Goal: Communication & Community: Answer question/provide support

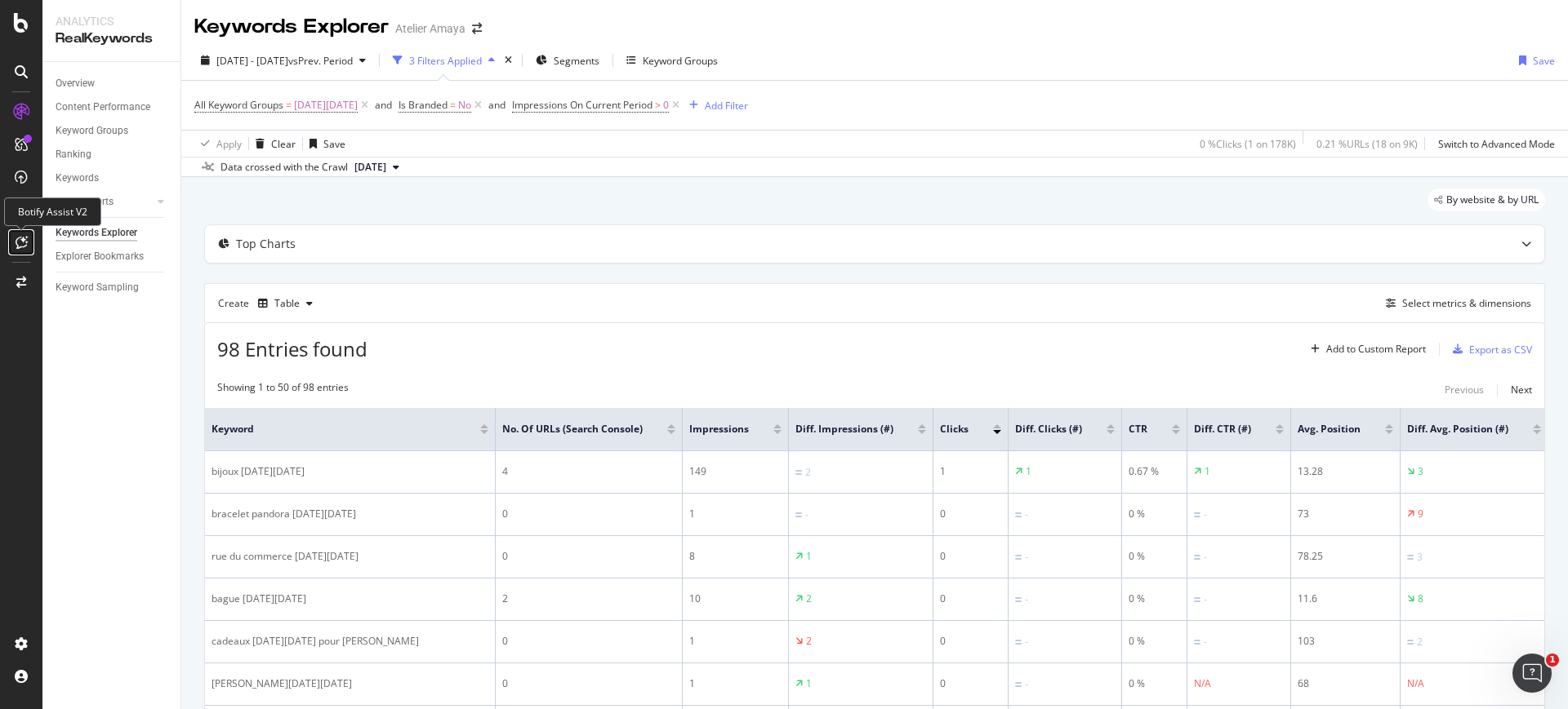
click at [21, 245] on icon at bounding box center [22, 242] width 13 height 13
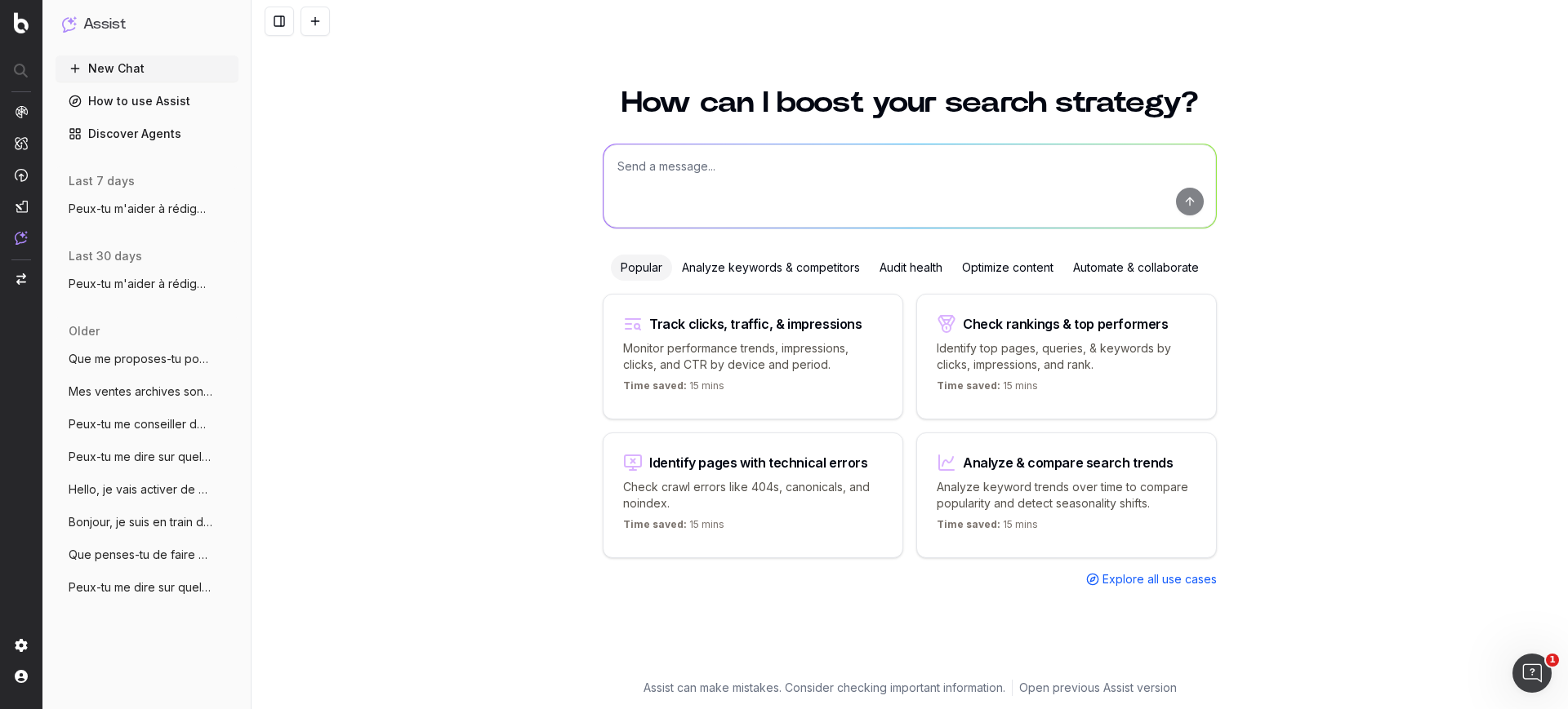
click at [147, 213] on span "Peux-tu m'aider à rédiger un article pou" at bounding box center [140, 208] width 144 height 16
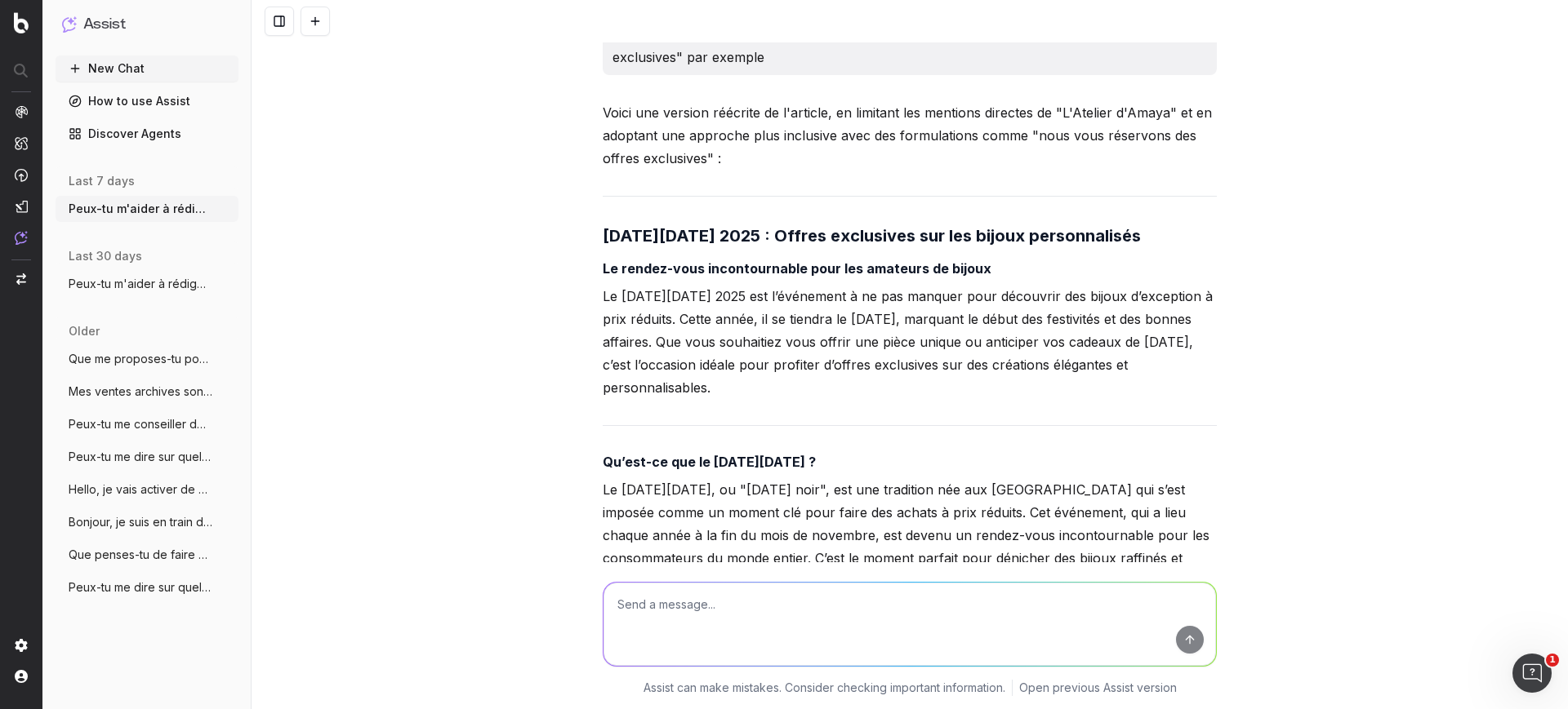
scroll to position [16844, 0]
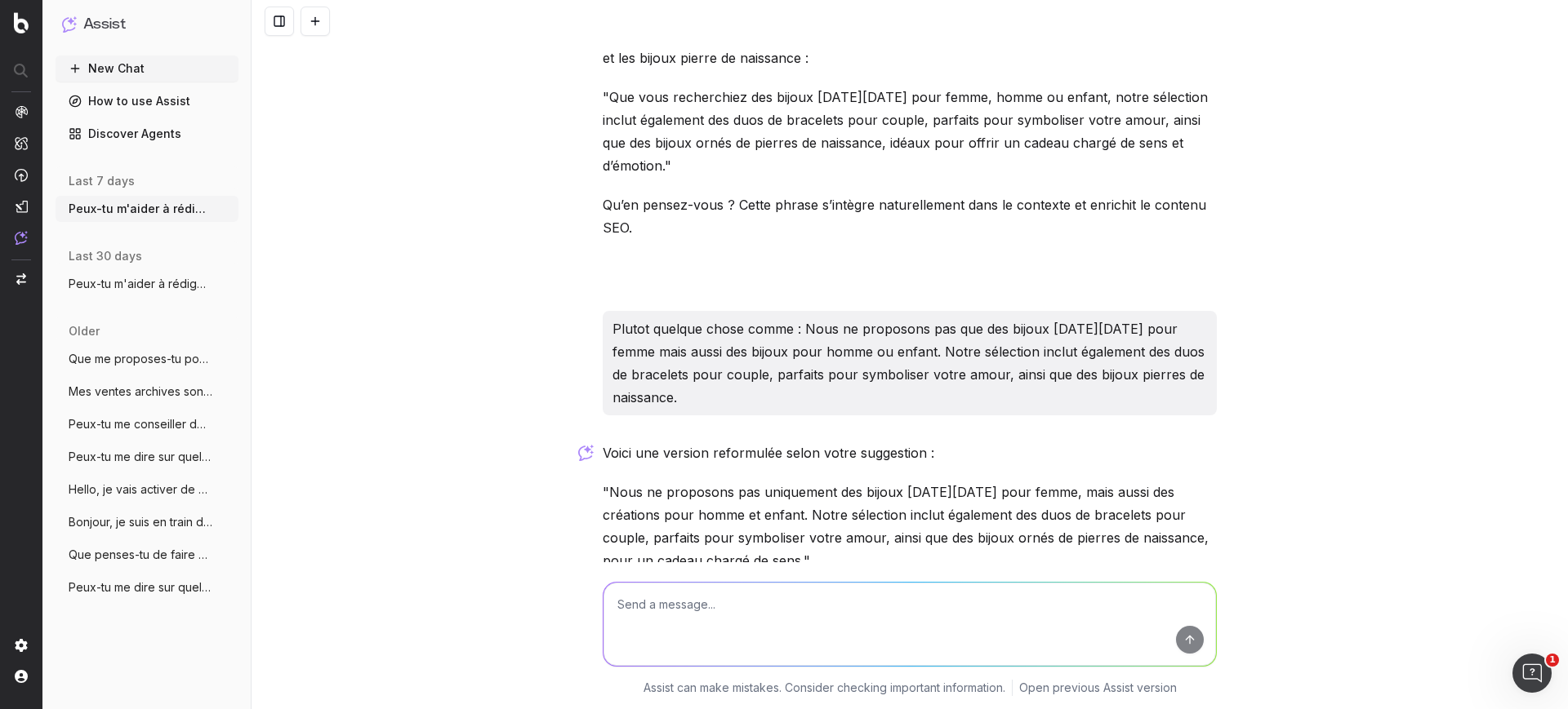
click at [740, 642] on textarea at bounding box center [909, 624] width 612 height 84
paste textarea "[URL][DOMAIN_NAME]"
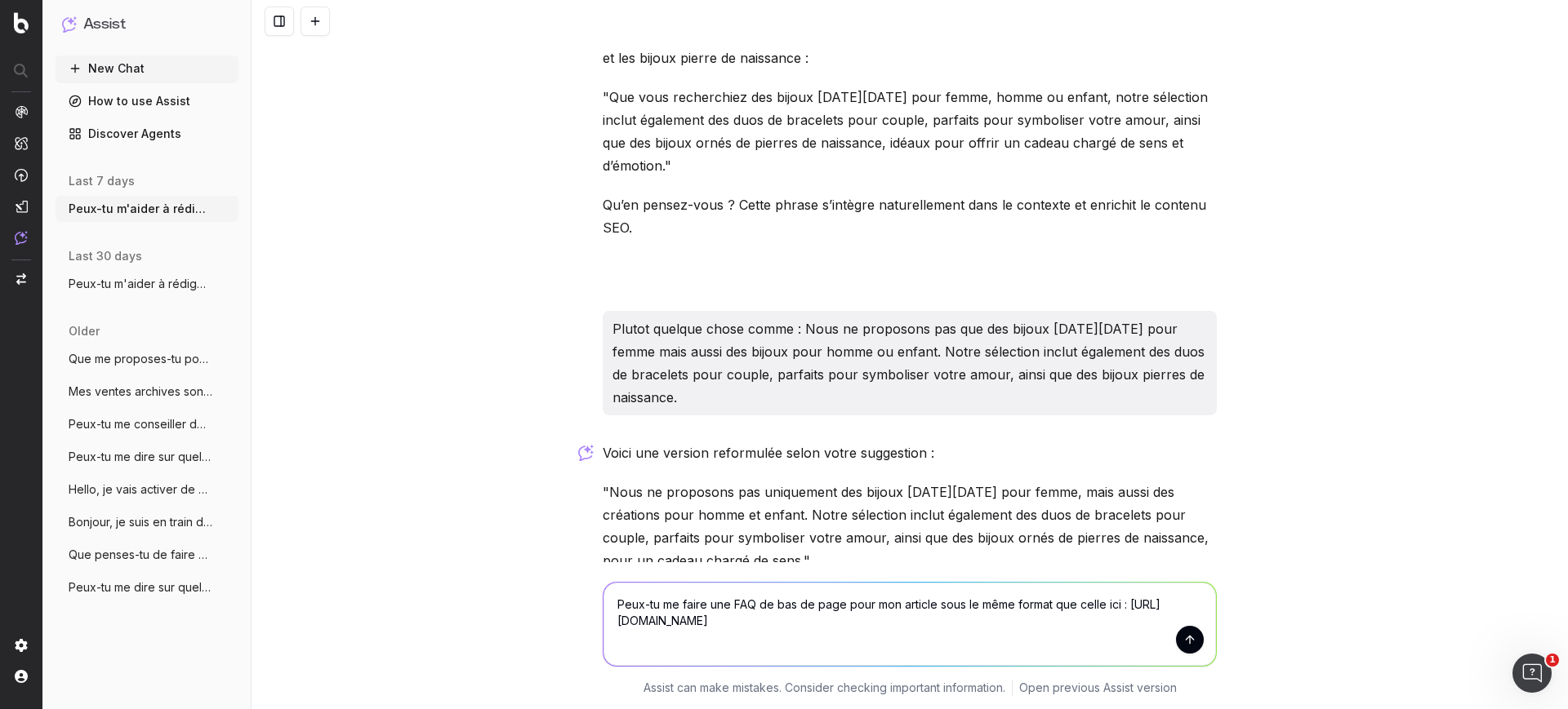
type textarea "Peux-tu me faire une FAQ de bas de page pour mon article sous le même format qu…"
click at [1185, 644] on button "submit" at bounding box center [1189, 640] width 28 height 28
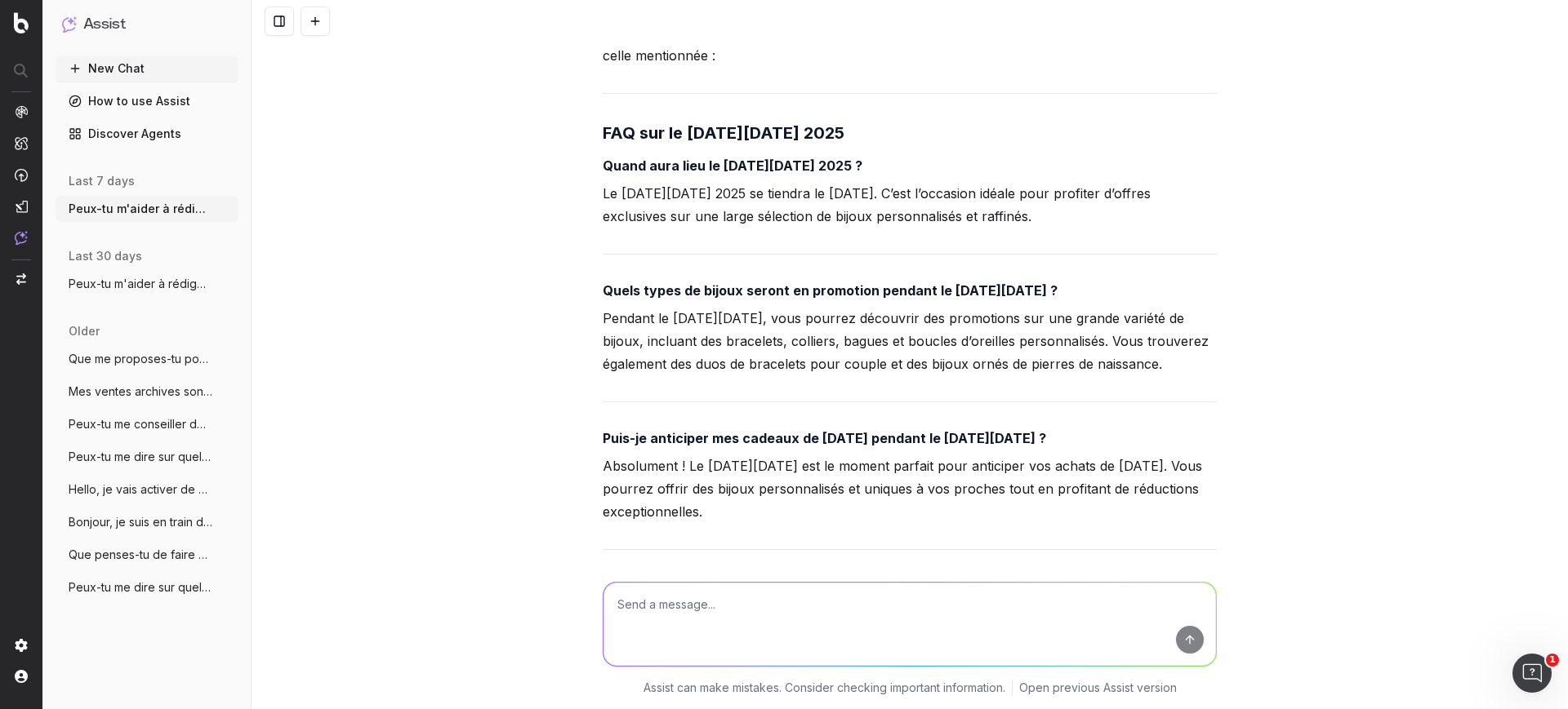
scroll to position [17286, 0]
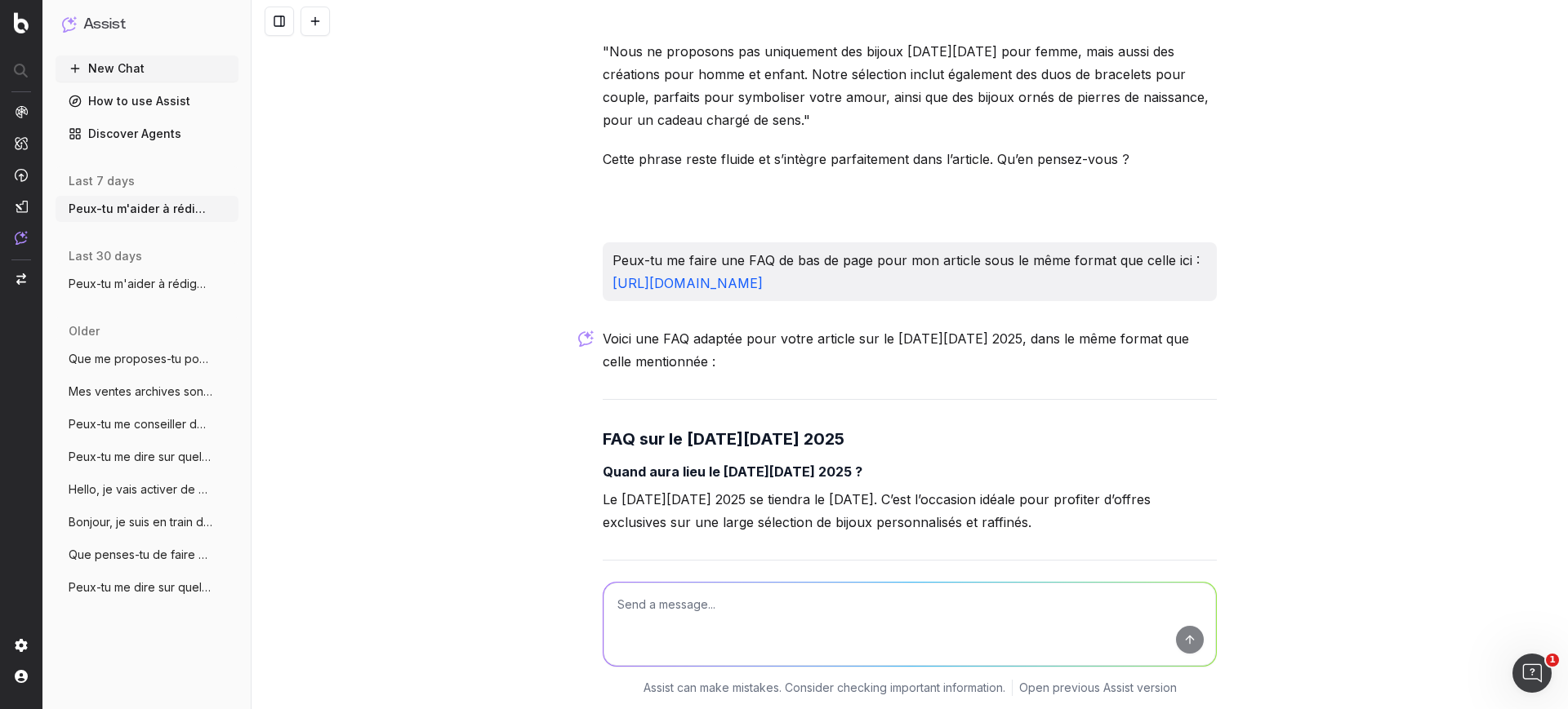
click at [831, 464] on strong "Quand aura lieu le [DATE][DATE] 2025 ?" at bounding box center [732, 472] width 260 height 16
click at [831, 464] on strong "Quand aura lieu le Black Friday 2025 ?" at bounding box center [732, 472] width 260 height 16
copy strong "Quand aura lieu le Black Friday 2025 ?"
click at [664, 488] on p "Le Black Friday 2025 se tiendra le vendredi 28 novembre. C’est l’occasion idéal…" at bounding box center [909, 510] width 614 height 46
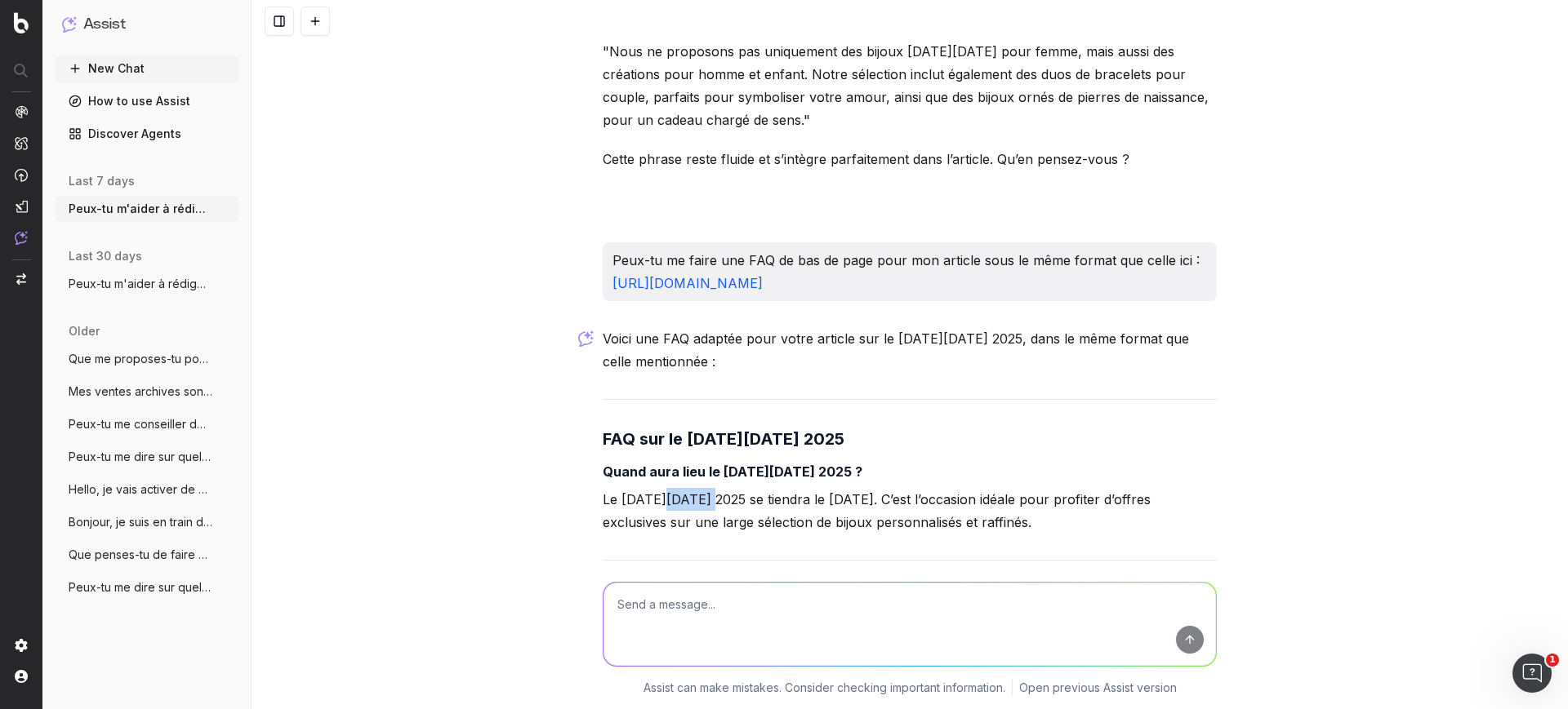
click at [664, 488] on p "Le Black Friday 2025 se tiendra le vendredi 28 novembre. C’est l’occasion idéal…" at bounding box center [909, 510] width 614 height 46
copy p "Friday"
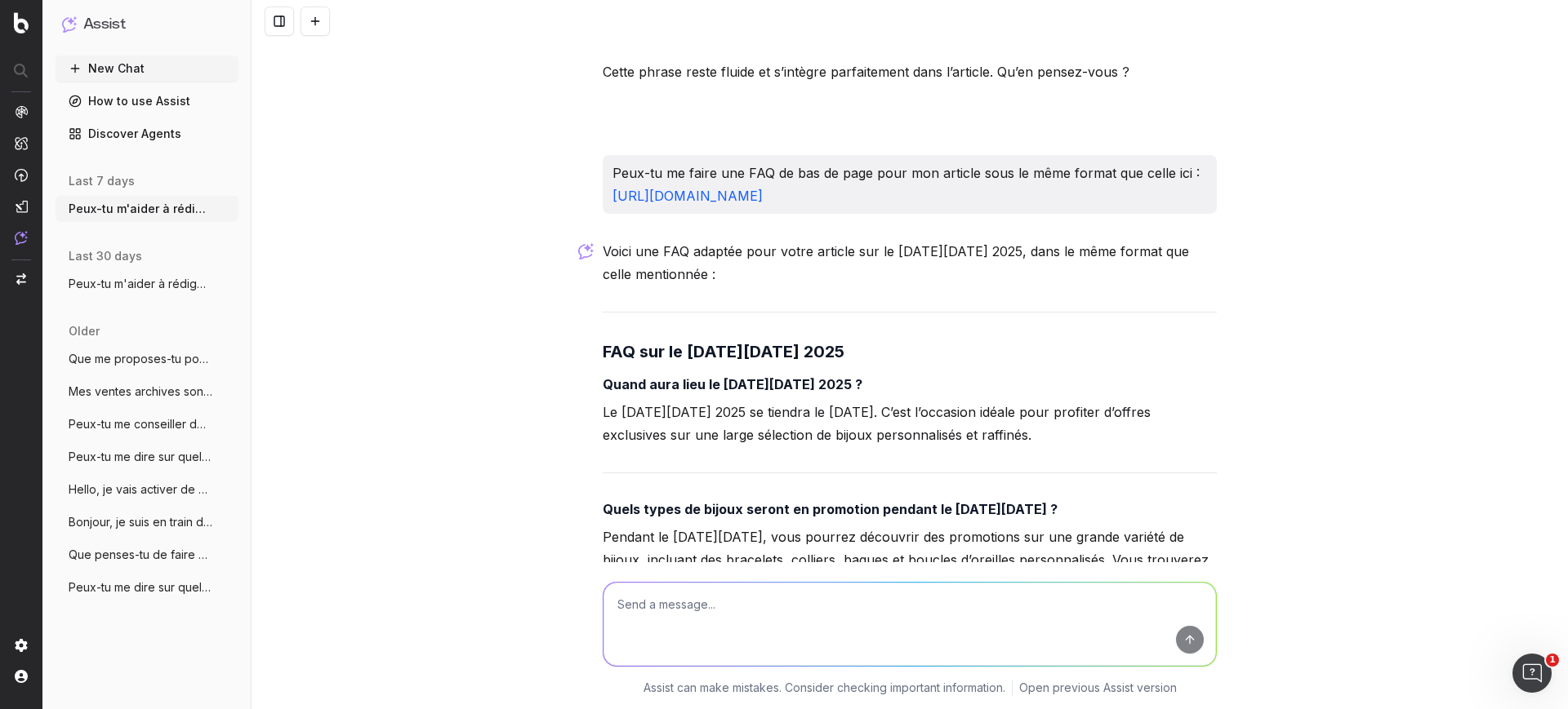
scroll to position [17490, 0]
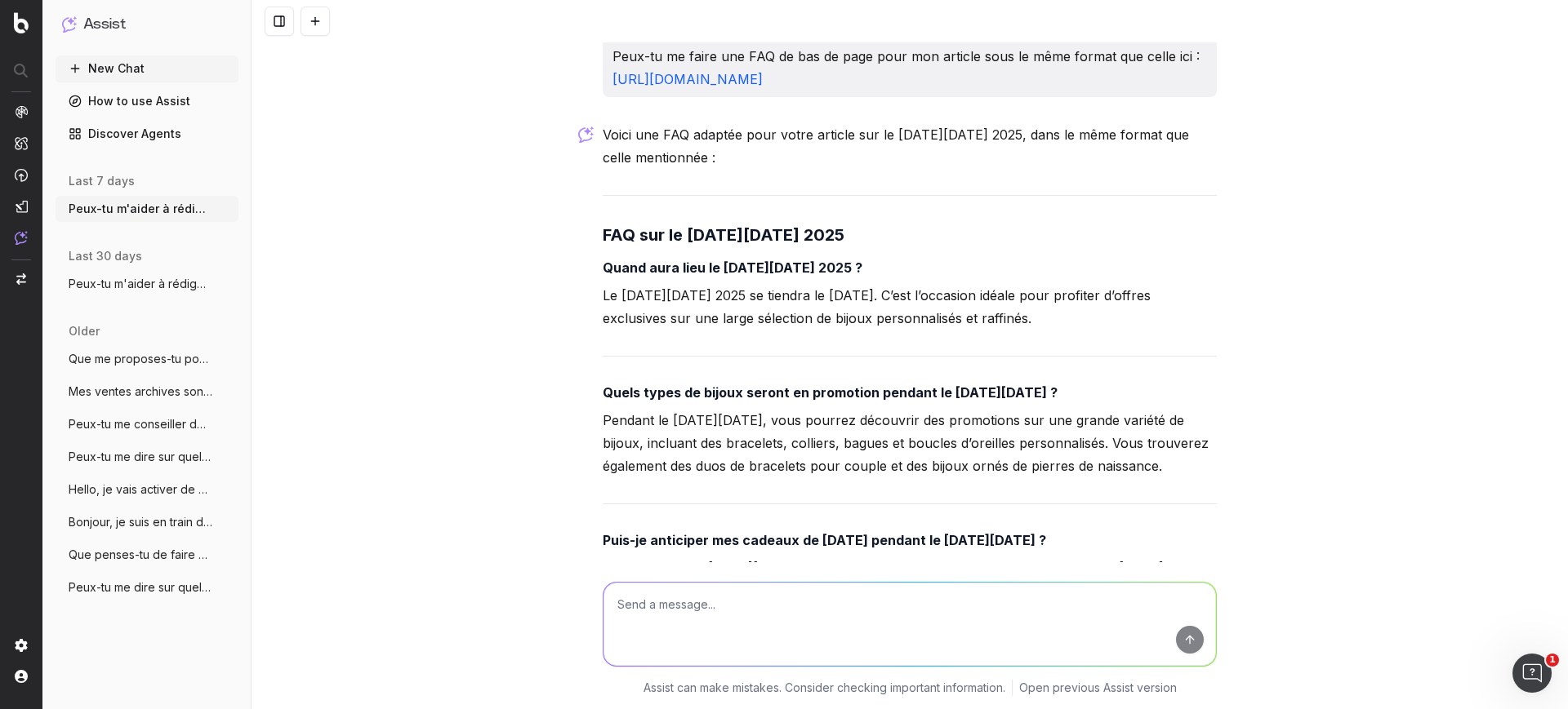
click at [688, 383] on h4 "Quels types de bijoux seront en promotion pendant le Black Friday ?" at bounding box center [909, 393] width 614 height 20
copy strong "Quels types de bijoux seront en promotion pendant le Black Friday ?"
click at [774, 409] on p "Pendant le Black Friday, vous pourrez découvrir des promotions sur une grande v…" at bounding box center [909, 443] width 614 height 68
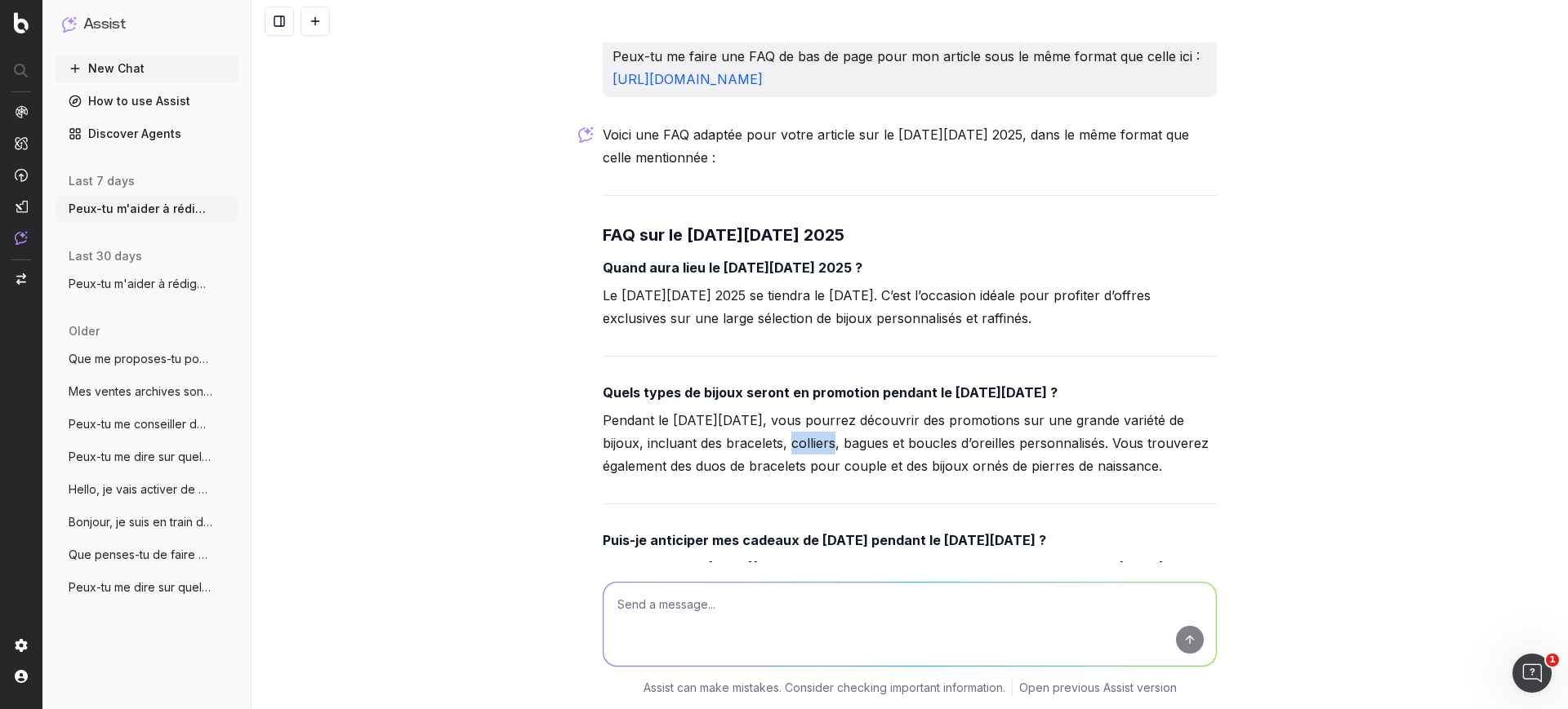
click at [774, 409] on p "Pendant le Black Friday, vous pourrez découvrir des promotions sur une grande v…" at bounding box center [909, 443] width 614 height 68
copy p "colliers"
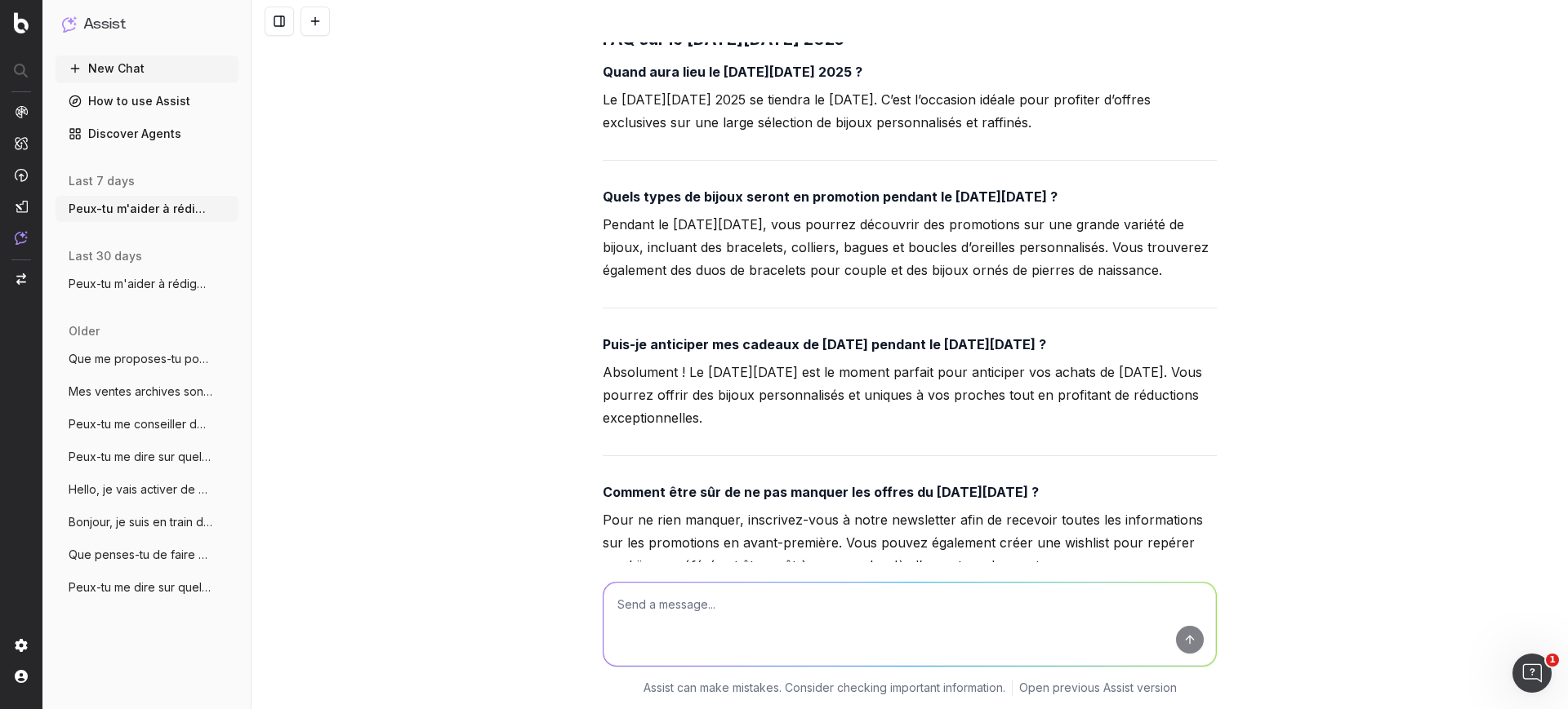
scroll to position [17694, 0]
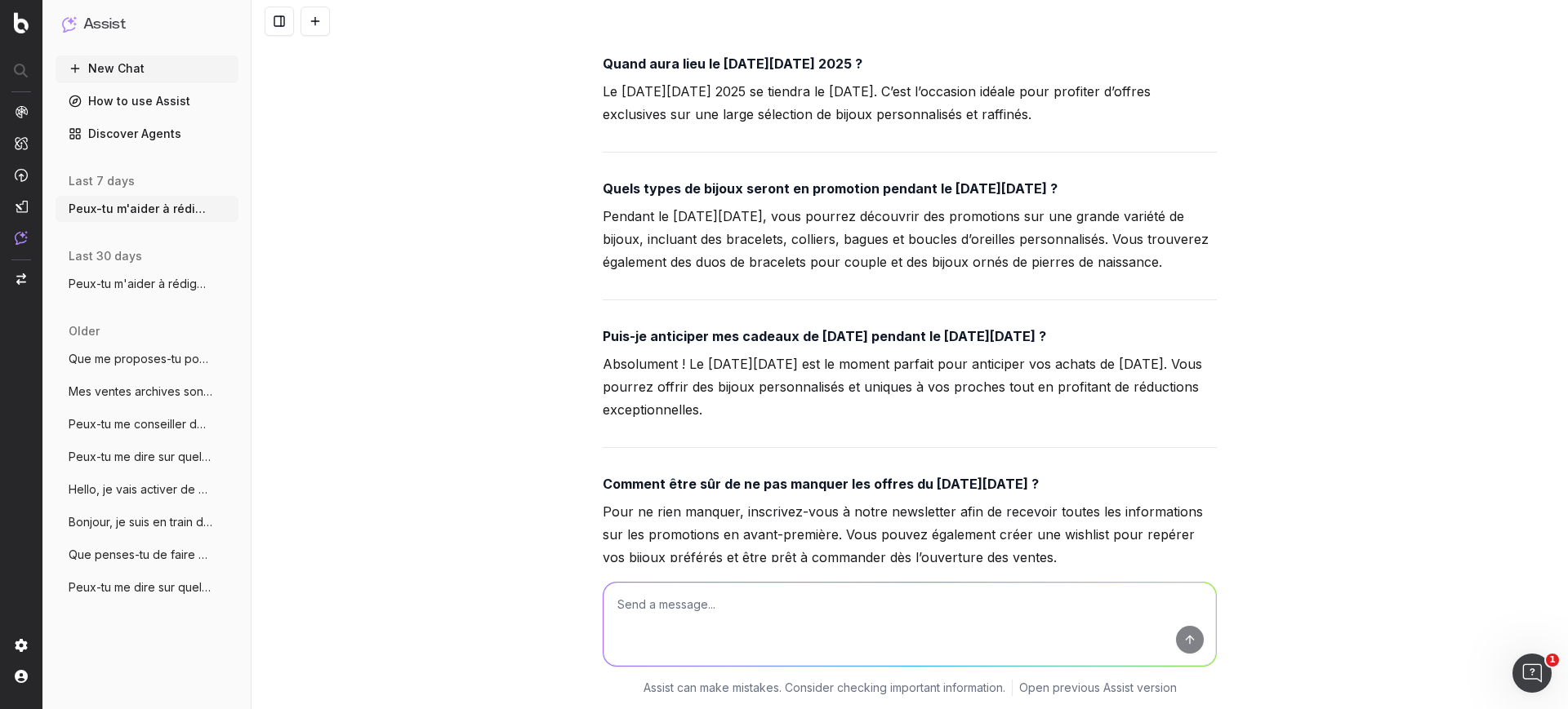
click at [724, 328] on strong "Puis-je anticiper mes cadeaux de Noël pendant le Black Friday ?" at bounding box center [824, 336] width 443 height 16
copy strong "Puis-je anticiper mes cadeaux de Noël pendant le Black Friday ?"
click at [771, 352] on p "Absolument ! Le Black Friday est le moment parfait pour anticiper vos achats de…" at bounding box center [909, 386] width 614 height 68
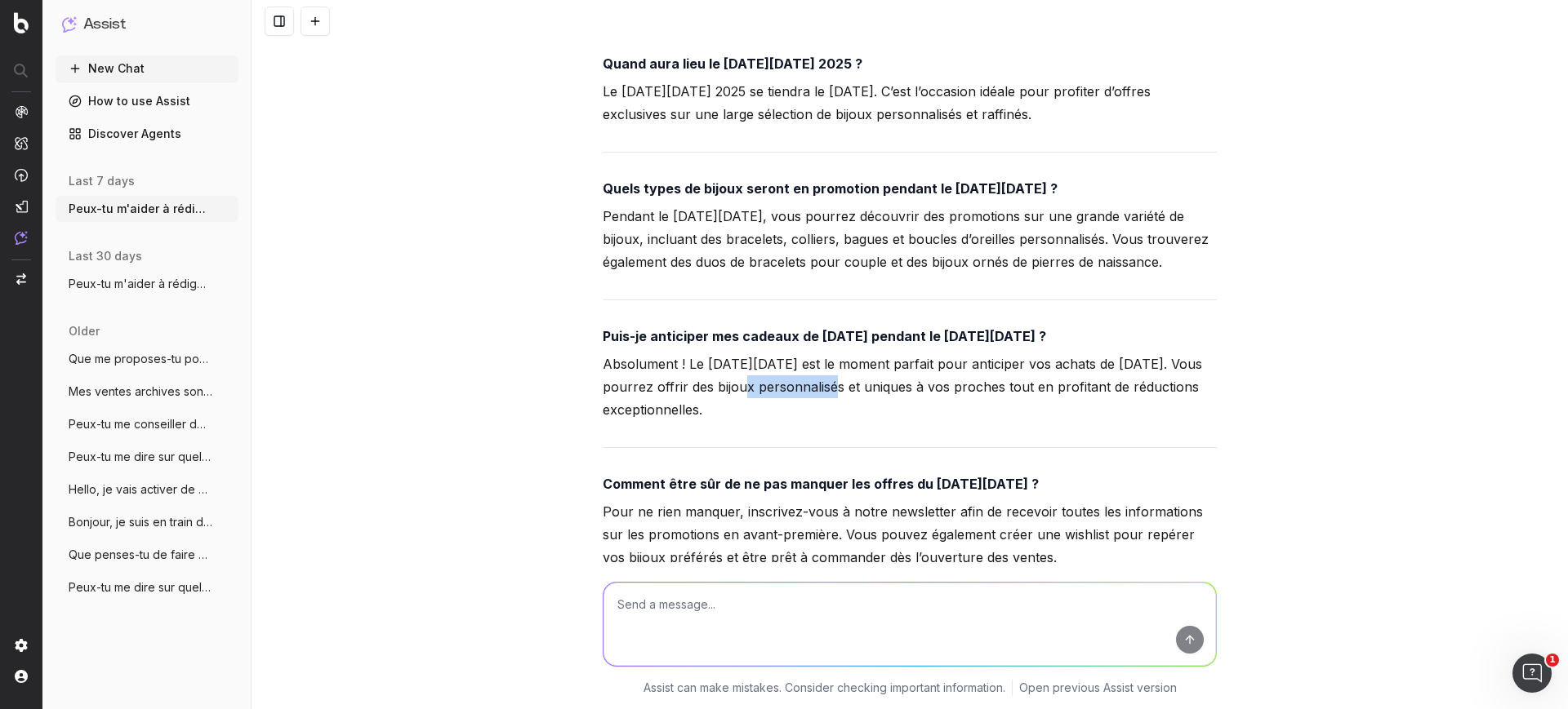
click at [771, 352] on p "Absolument ! Le Black Friday est le moment parfait pour anticiper vos achats de…" at bounding box center [909, 386] width 614 height 68
copy p "personnalisés"
click at [708, 475] on strong "Comment être sûr de ne pas manquer les offres du Black Friday ?" at bounding box center [820, 483] width 436 height 16
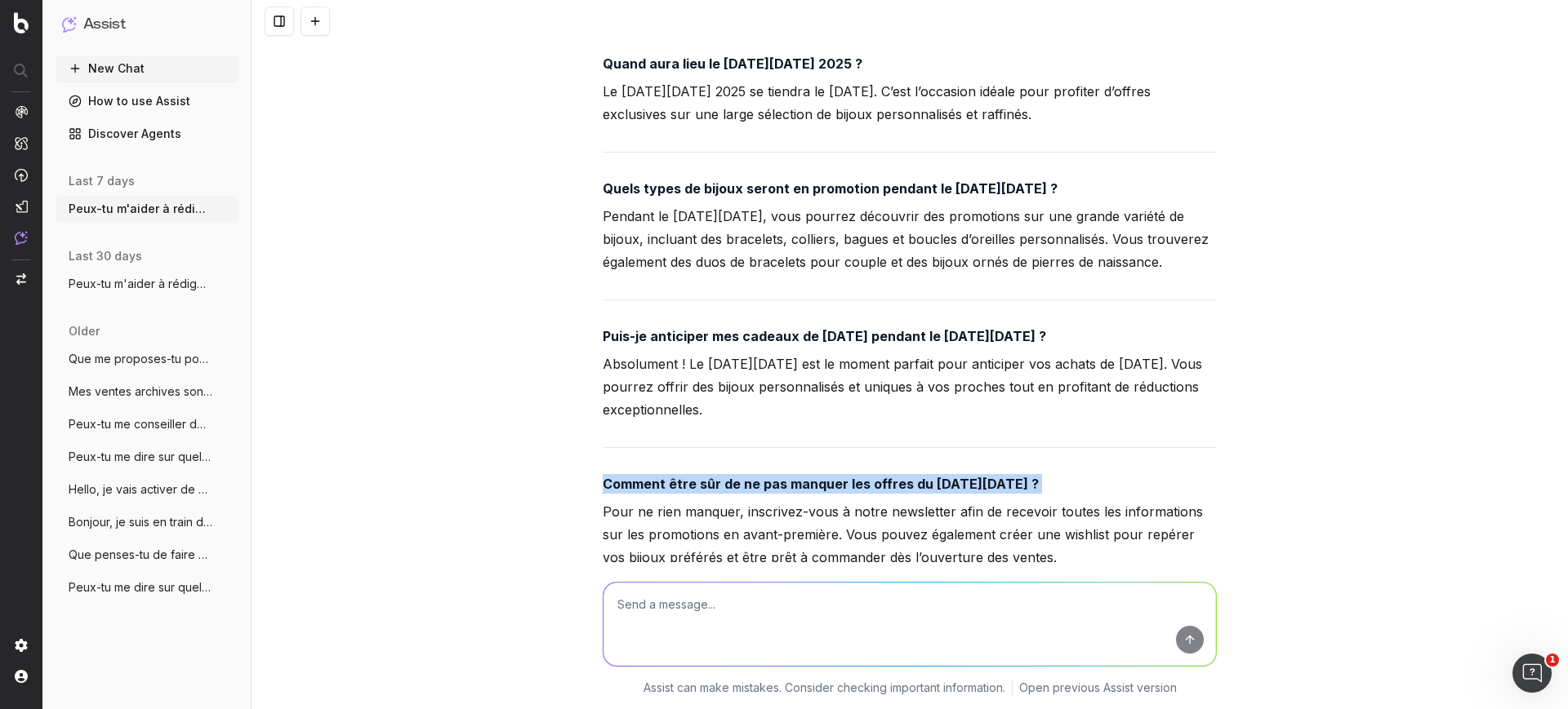
click at [708, 475] on strong "Comment être sûr de ne pas manquer les offres du Black Friday ?" at bounding box center [820, 483] width 436 height 16
copy strong "Comment être sûr de ne pas manquer les offres du Black Friday ?"
click at [695, 501] on p "Pour ne rien manquer, inscrivez-vous à notre newsletter afin de recevoir toutes…" at bounding box center [909, 535] width 614 height 68
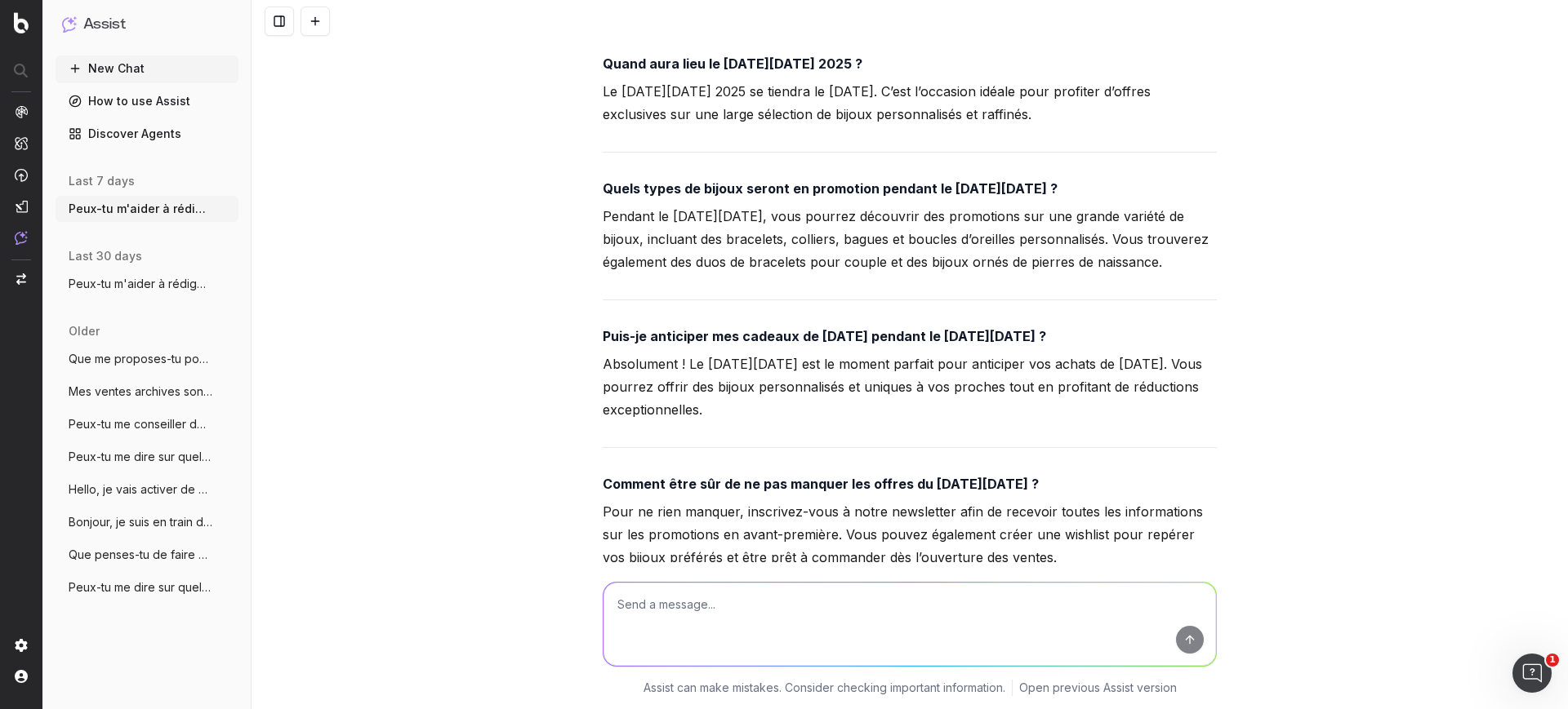
copy p "en"
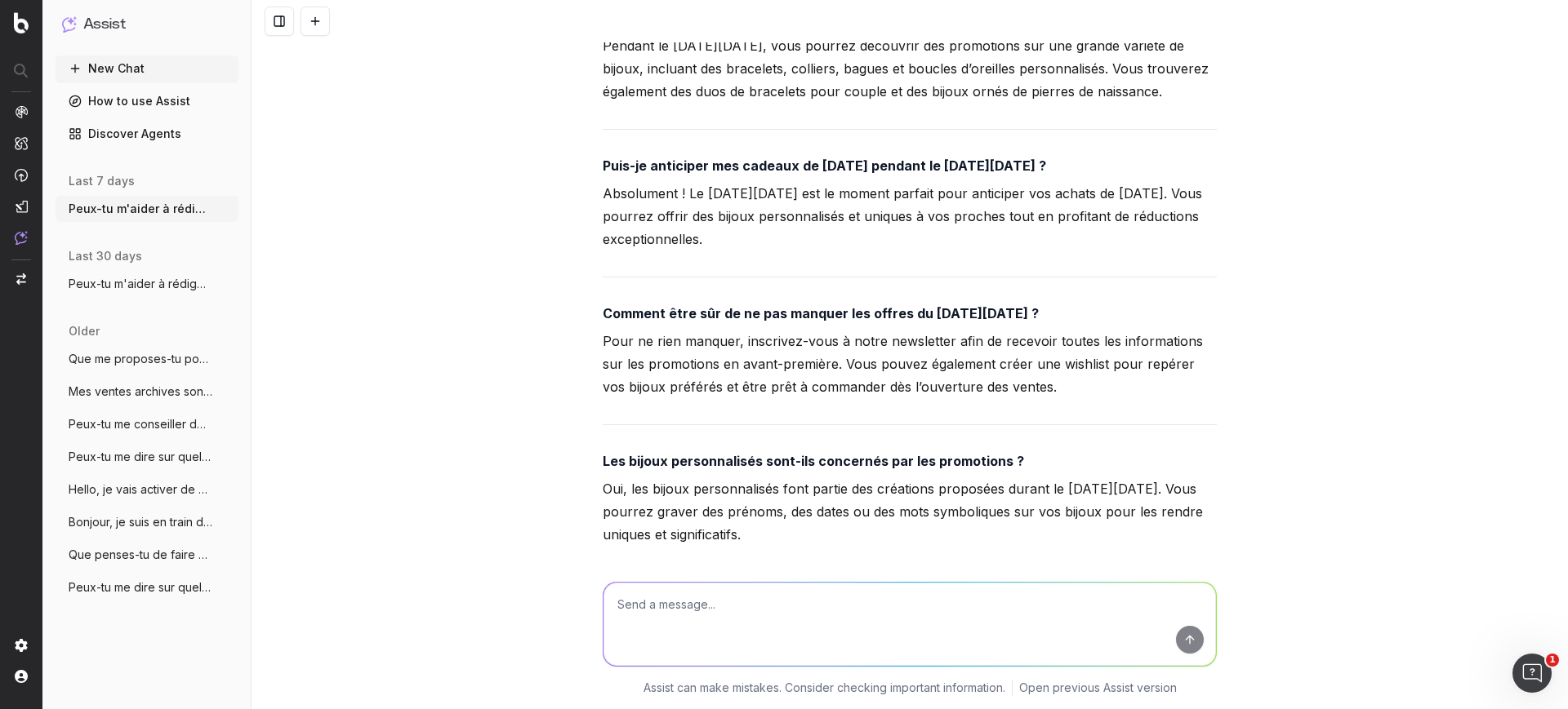
scroll to position [17898, 0]
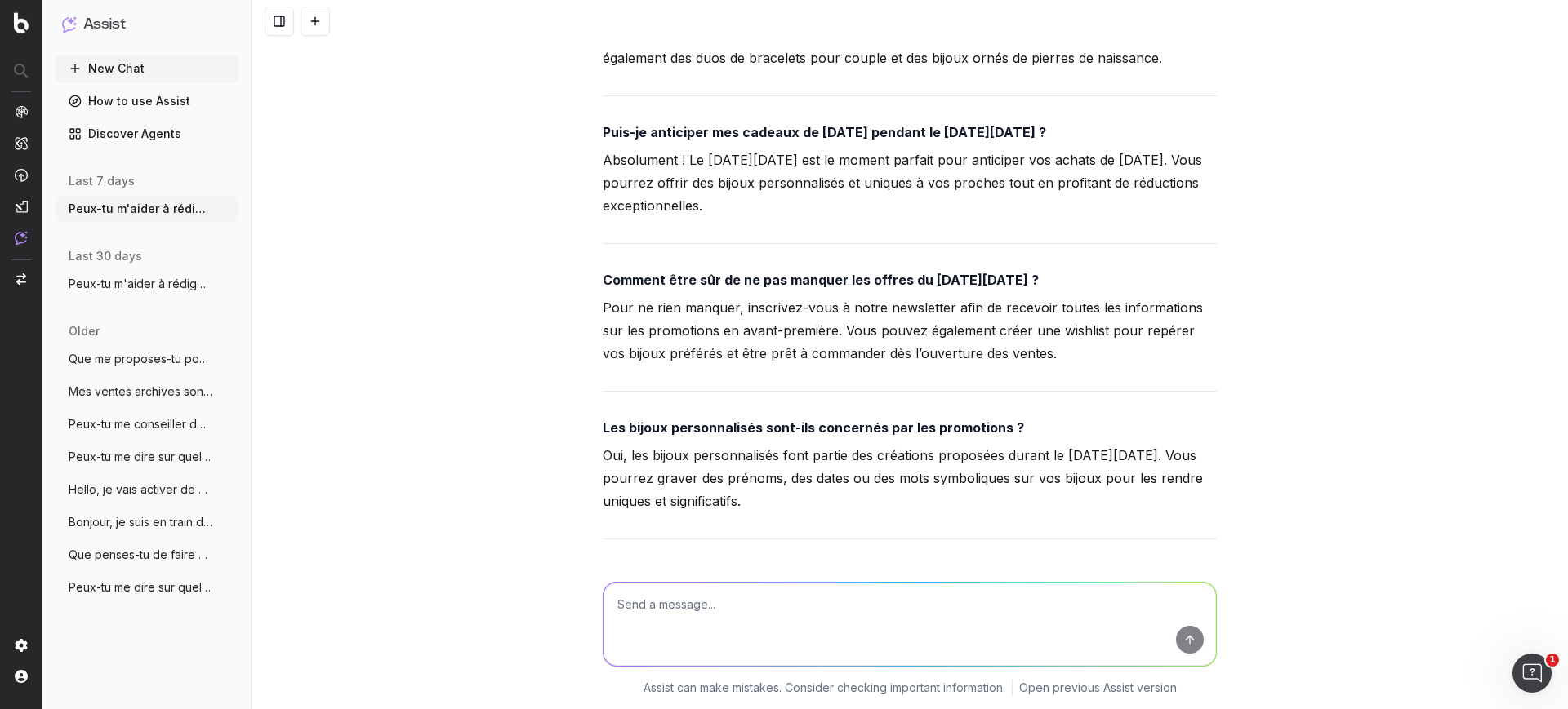
click at [749, 420] on strong "Les bijoux personnalisés sont-ils concernés par les promotions ?" at bounding box center [813, 428] width 422 height 16
copy strong "Les bijoux personnalisés sont-ils concernés par les promotions ?"
click at [738, 444] on p "Oui, les bijoux personnalisés font partie des créations proposées durant le Bla…" at bounding box center [909, 478] width 614 height 68
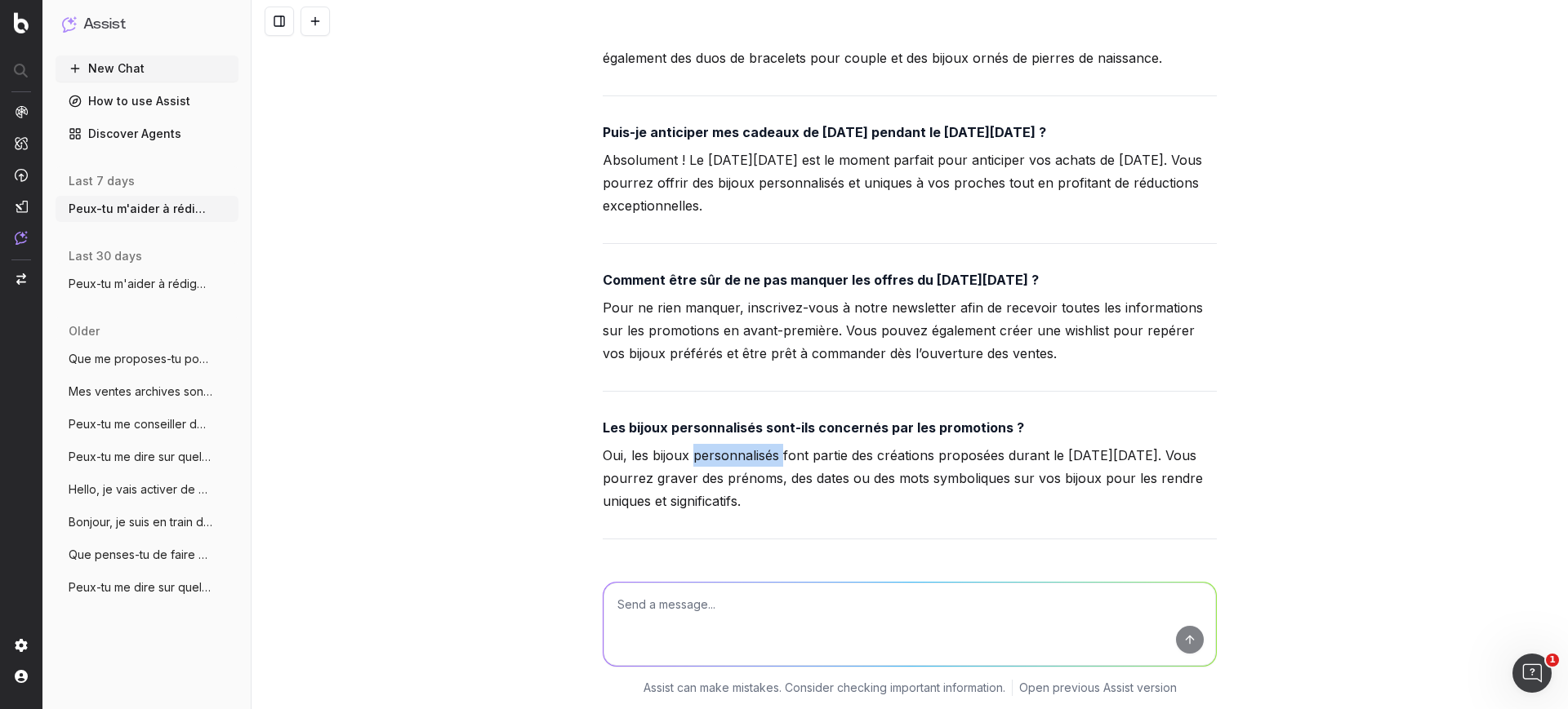
click at [738, 444] on p "Oui, les bijoux personnalisés font partie des créations proposées durant le Bla…" at bounding box center [909, 478] width 614 height 68
copy p "personnalisés"
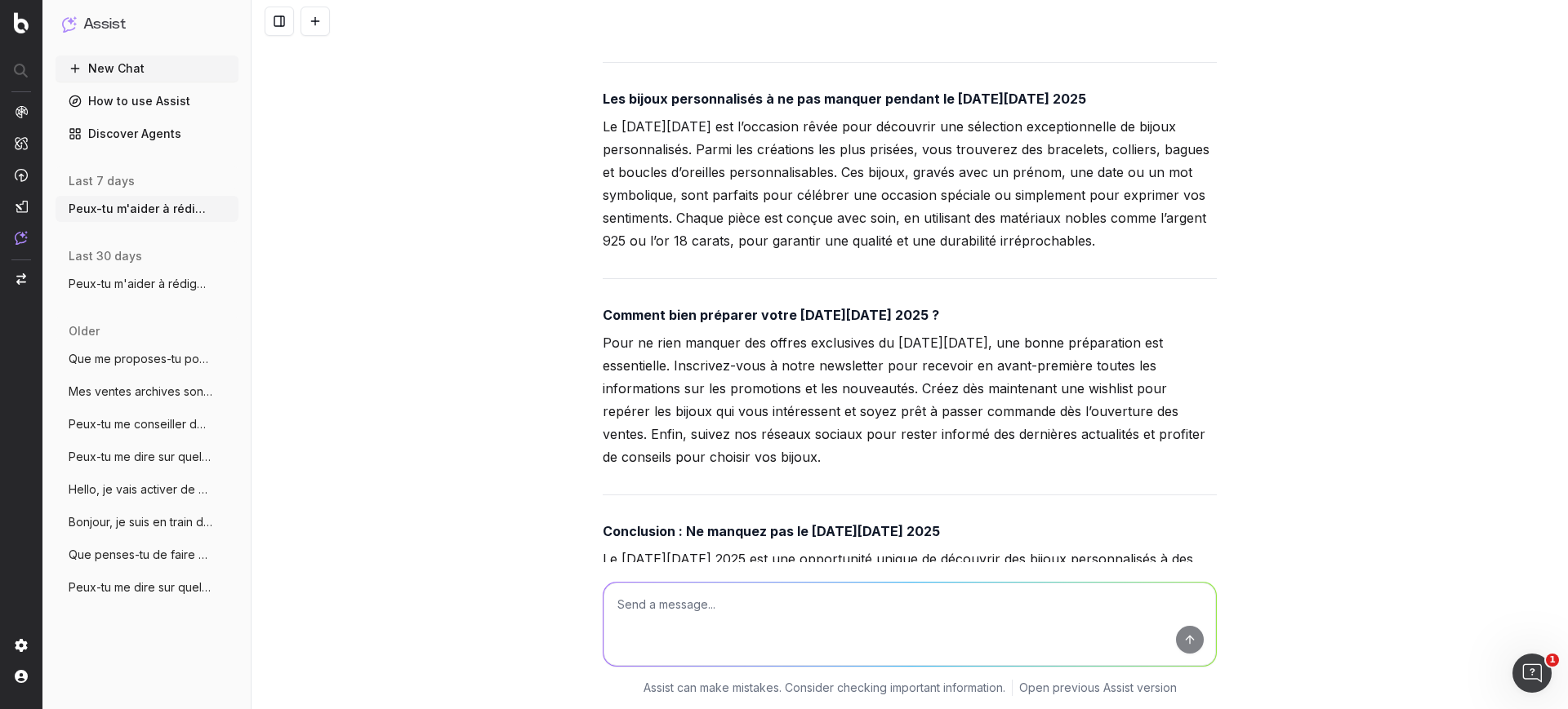
scroll to position [15551, 0]
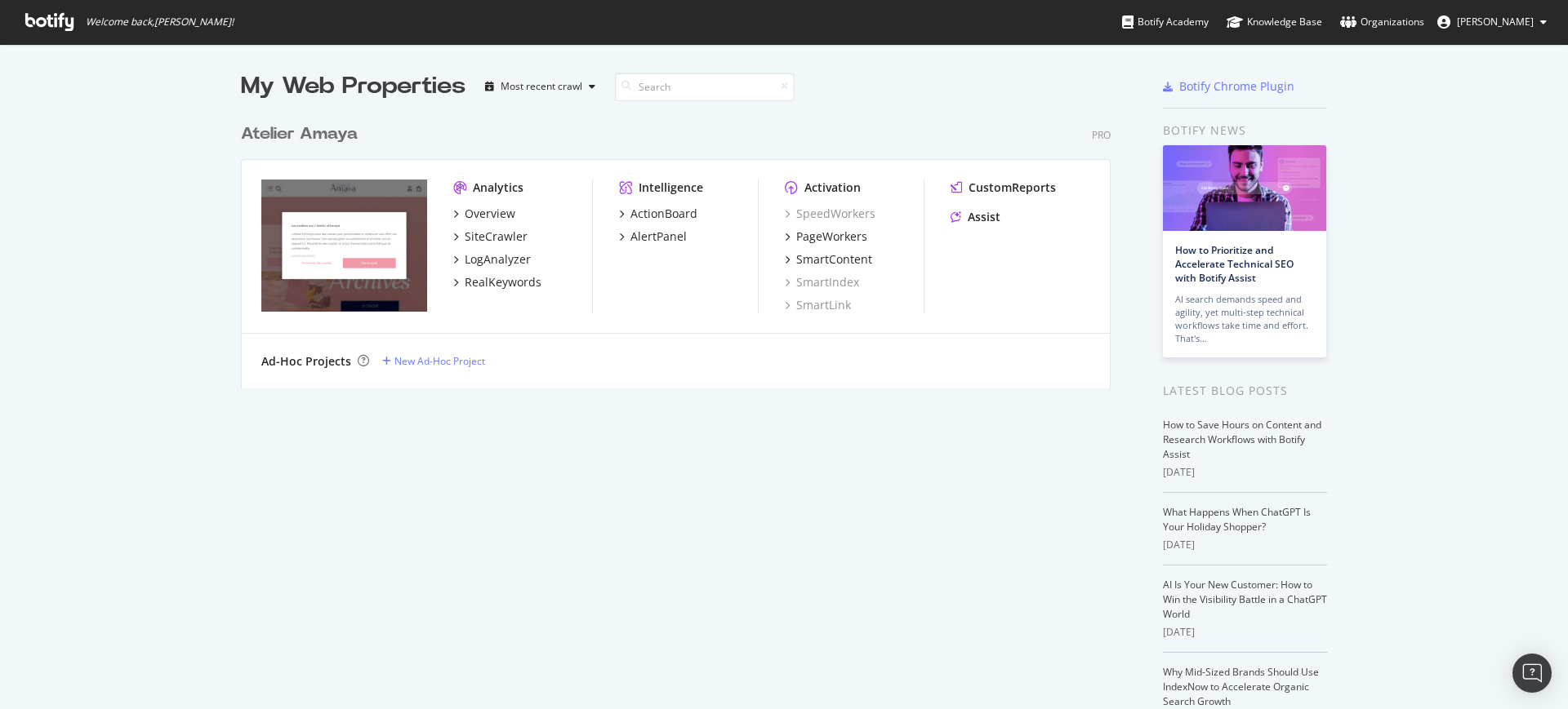
scroll to position [694, 1537]
click at [828, 242] on div "PageWorkers" at bounding box center [831, 236] width 71 height 16
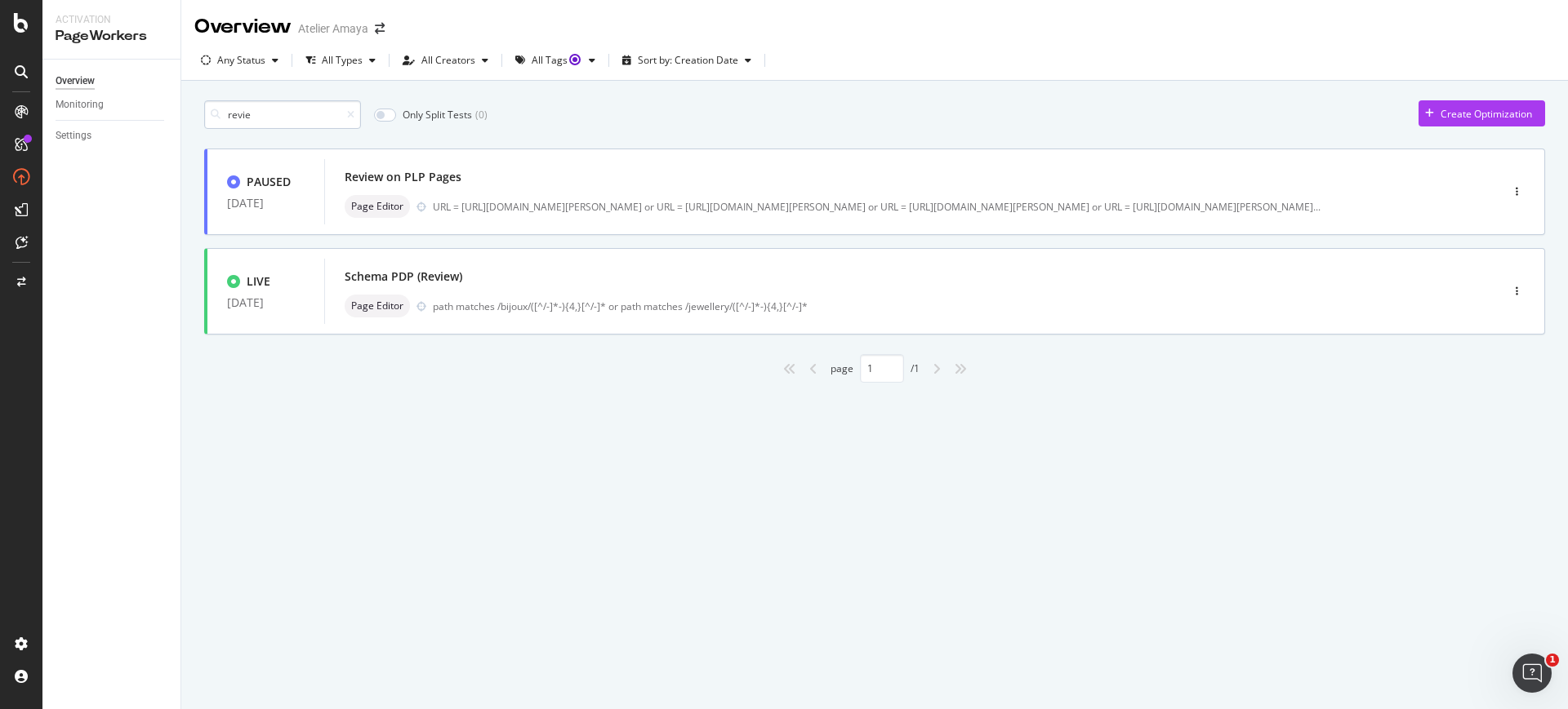
click at [342, 115] on input "revie" at bounding box center [282, 115] width 156 height 29
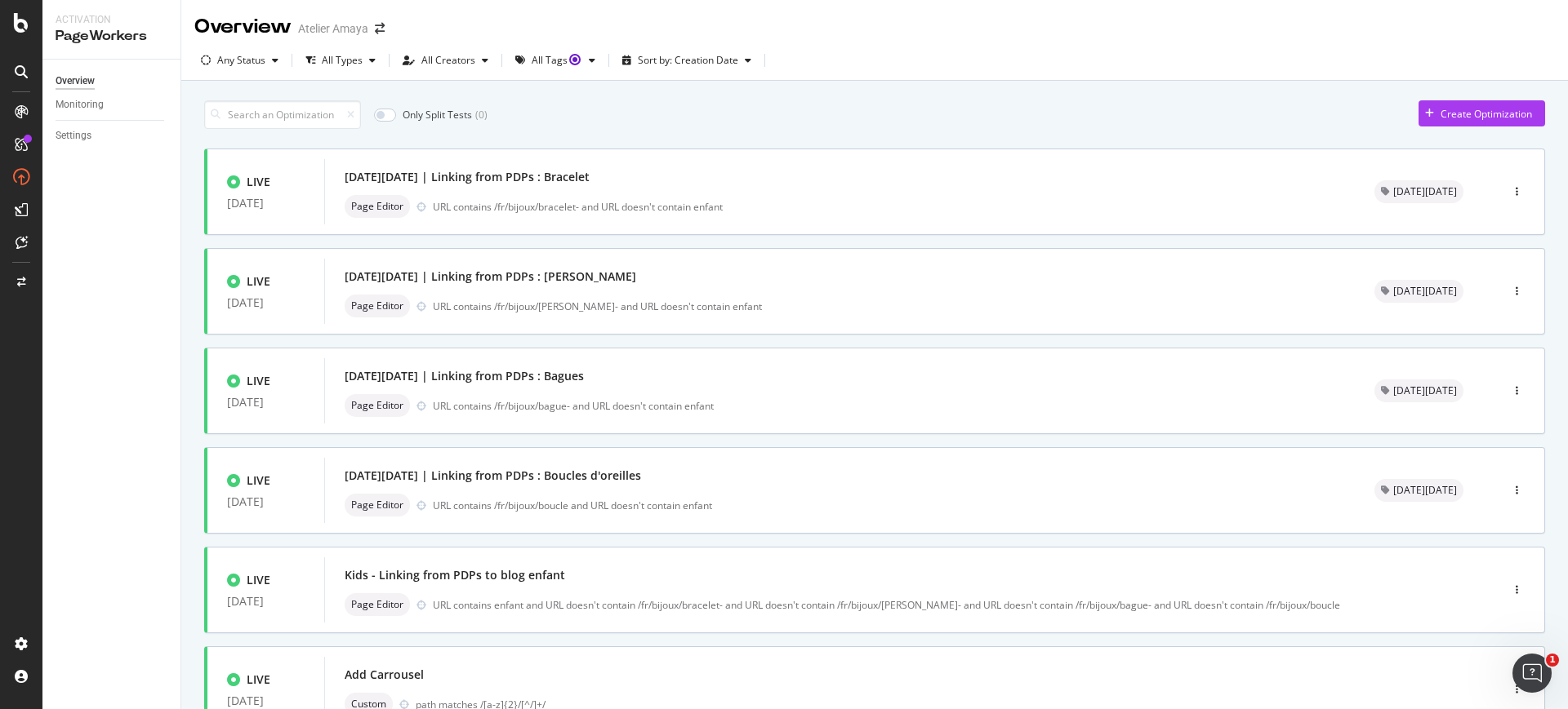
click at [886, 112] on div "Only Split Tests ( 0 ) Create Optimization" at bounding box center [874, 115] width 1341 height 29
click at [618, 77] on div "Any Status All Types All Creators All Tags Sort by: Creation Date" at bounding box center [875, 64] width 1386 height 32
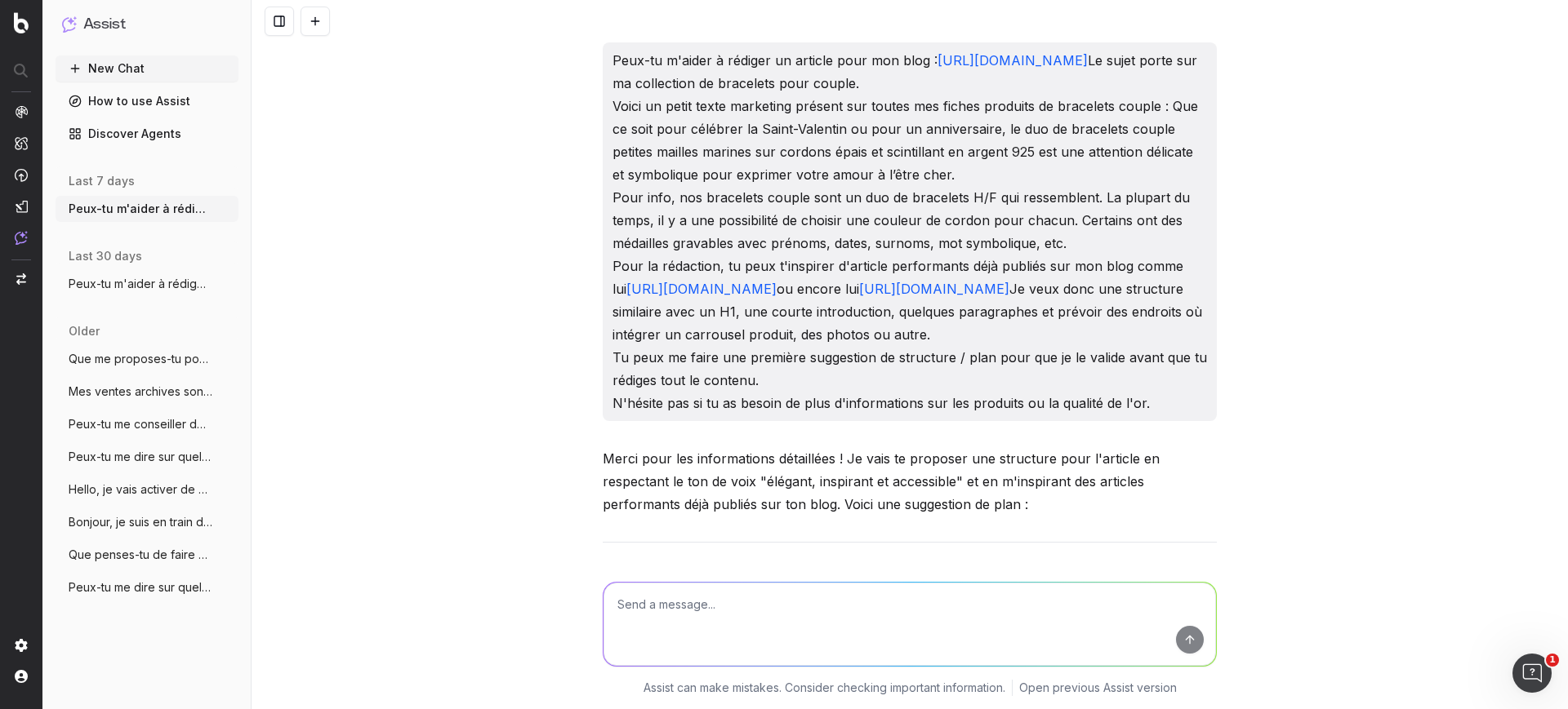
scroll to position [15551, 0]
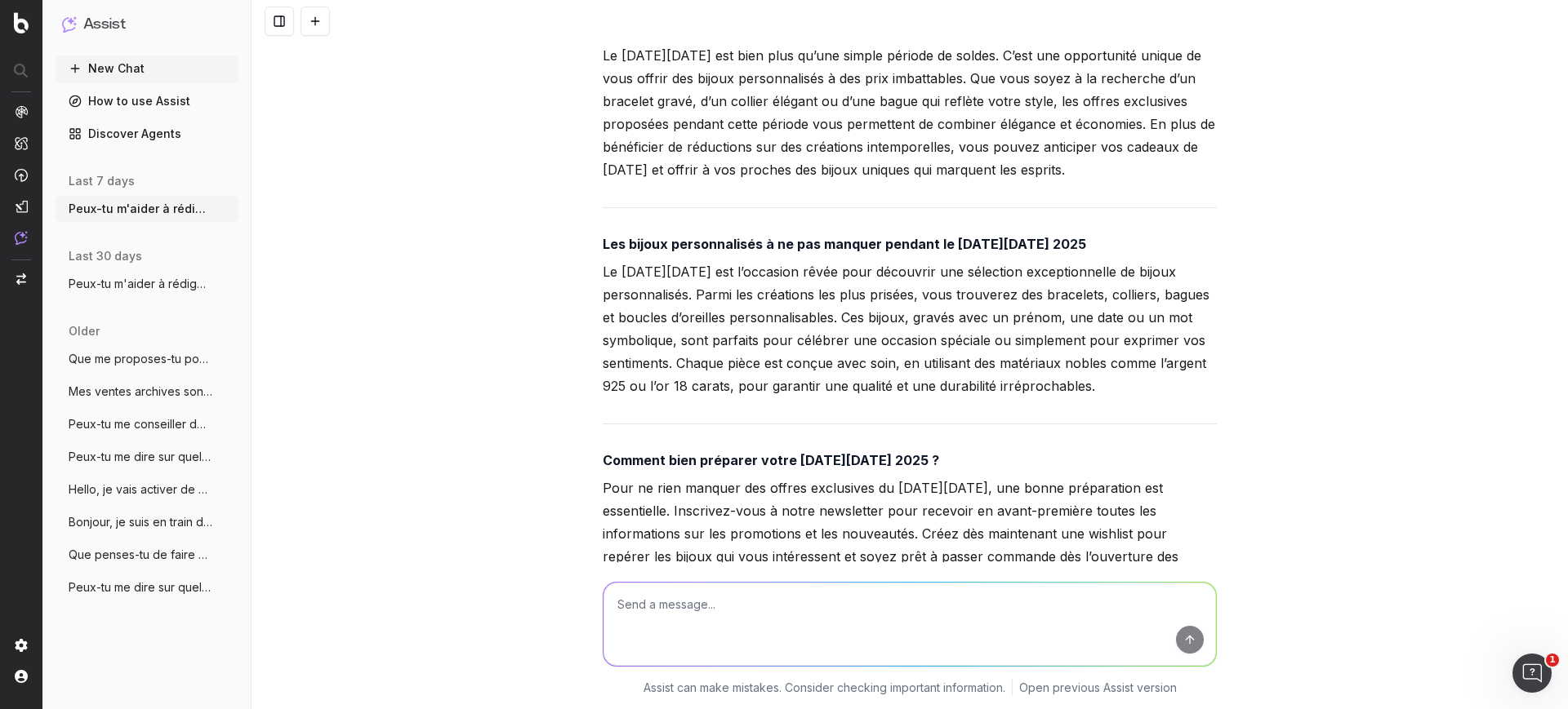
click at [698, 605] on textarea at bounding box center [909, 624] width 612 height 84
type textarea "Peux-tu le traduire en anglais ?"
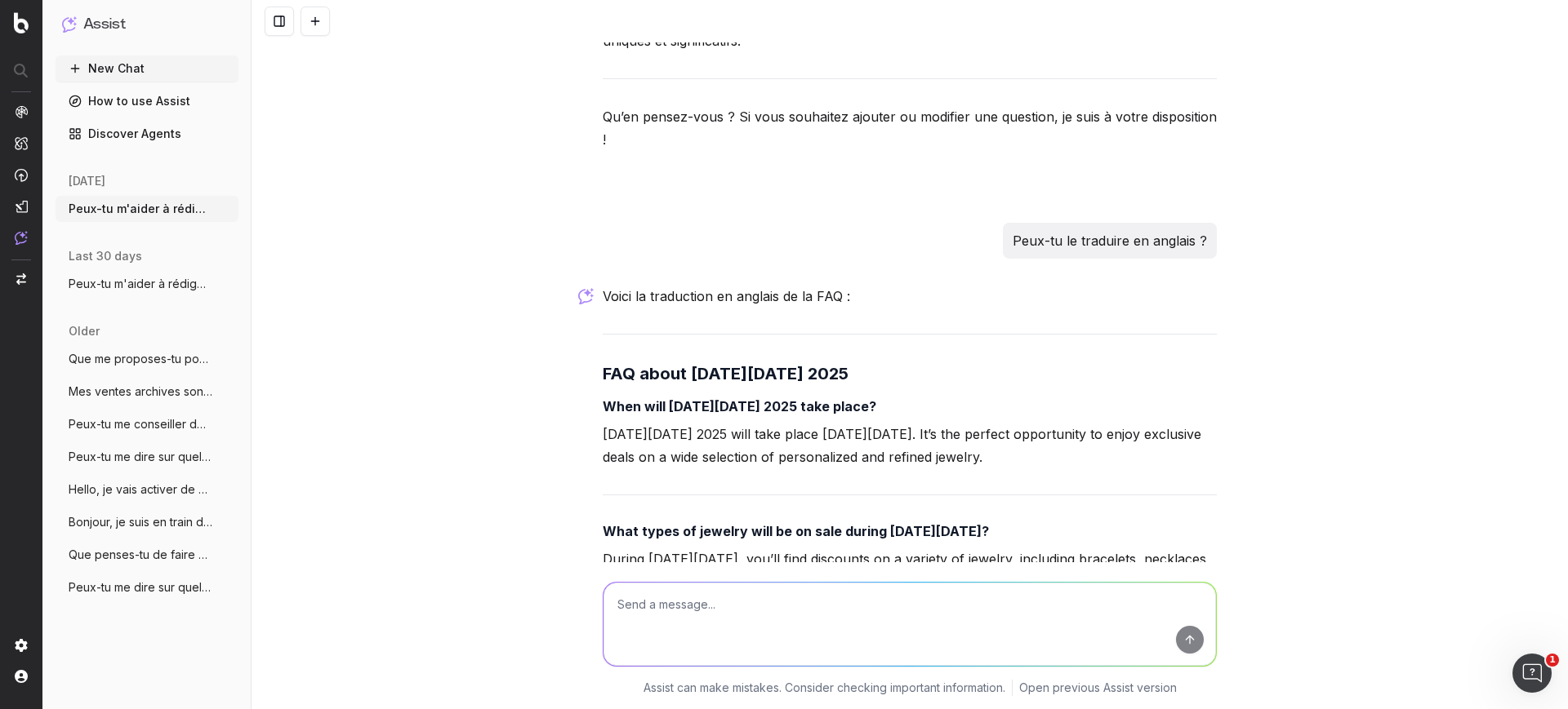
scroll to position [18303, 0]
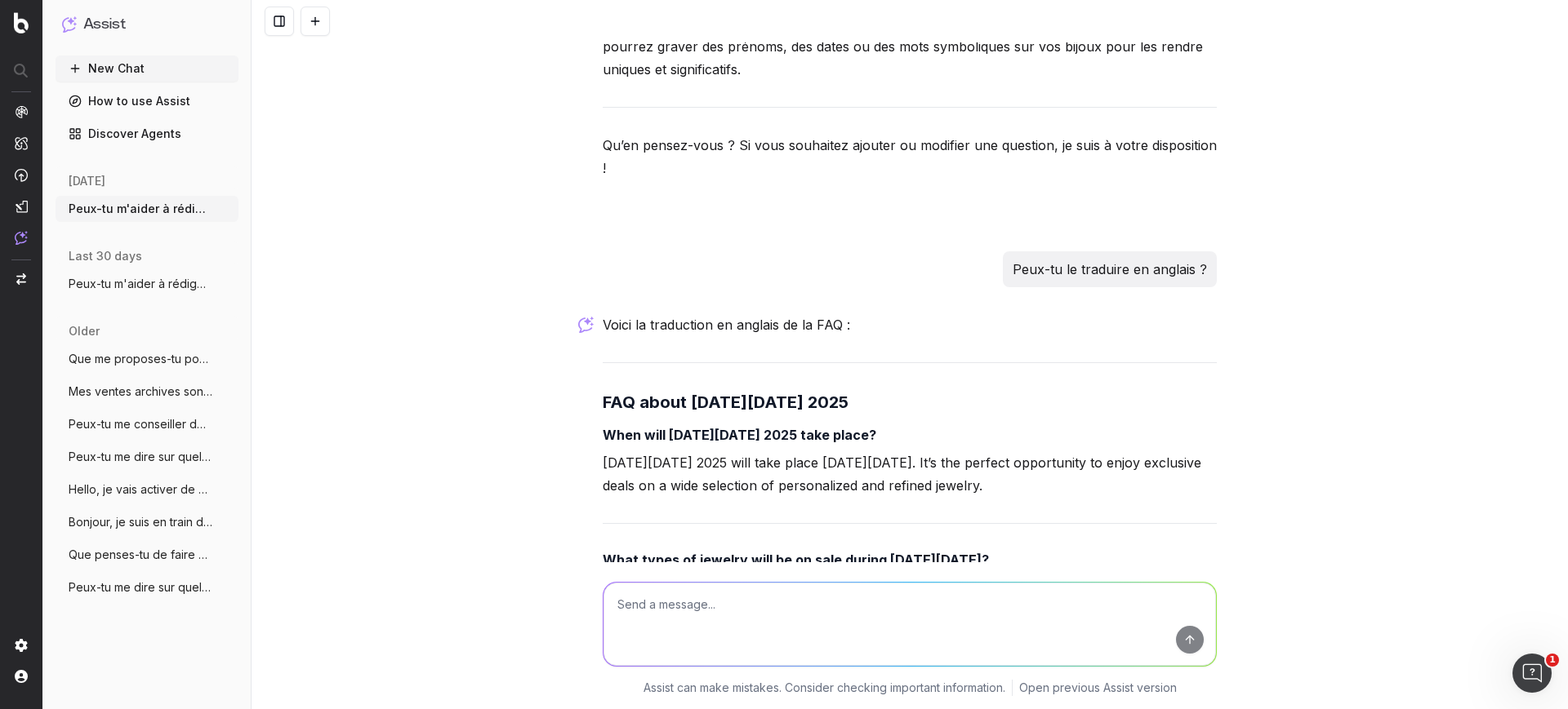
click at [792, 425] on h4 "When will [DATE][DATE] 2025 take place?" at bounding box center [909, 435] width 614 height 20
copy strong "When will [DATE][DATE] 2025 take place?"
click at [627, 451] on p "[DATE][DATE] 2025 will take place [DATE][DATE]. It’s the perfect opportunity to…" at bounding box center [909, 474] width 614 height 46
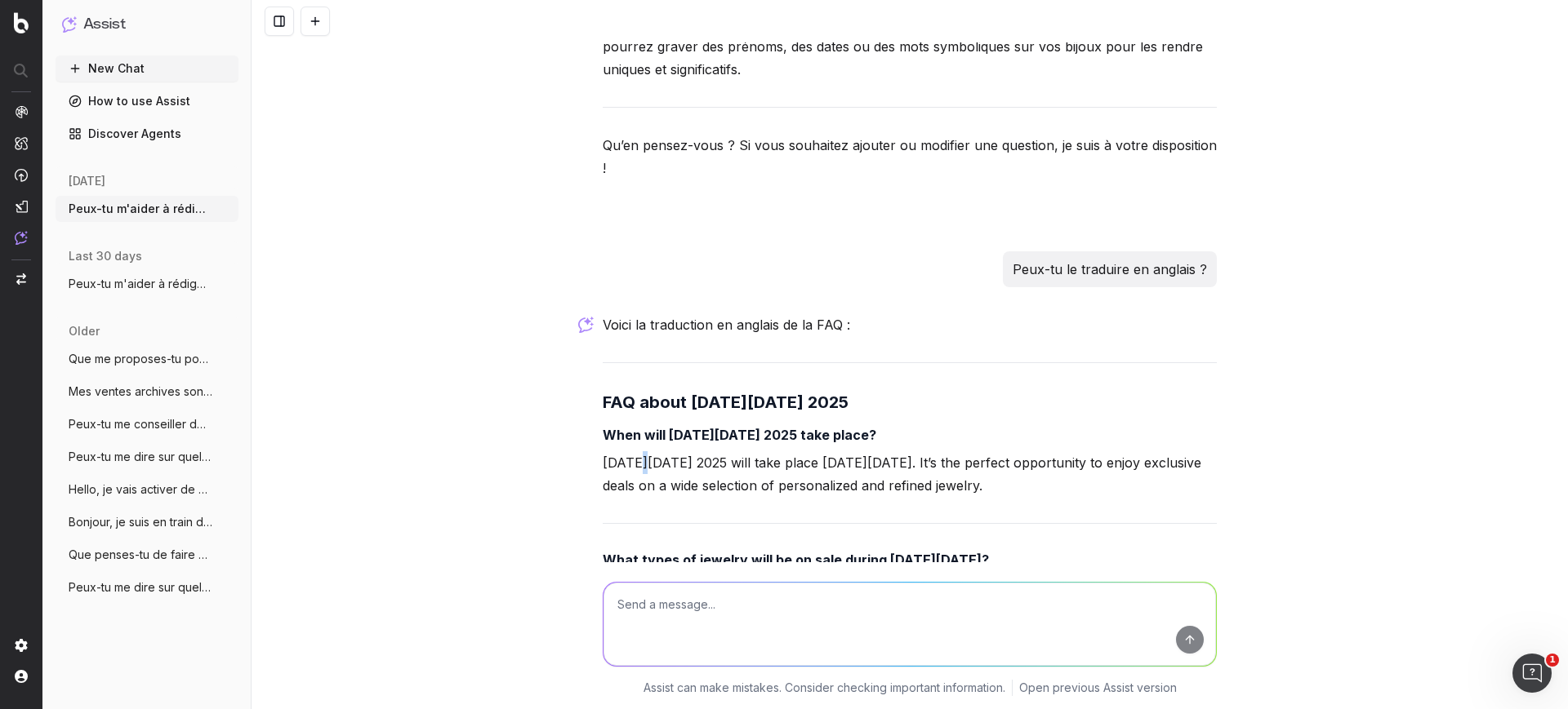
click at [627, 451] on p "[DATE][DATE] 2025 will take place [DATE][DATE]. It’s the perfect opportunity to…" at bounding box center [909, 474] width 614 height 46
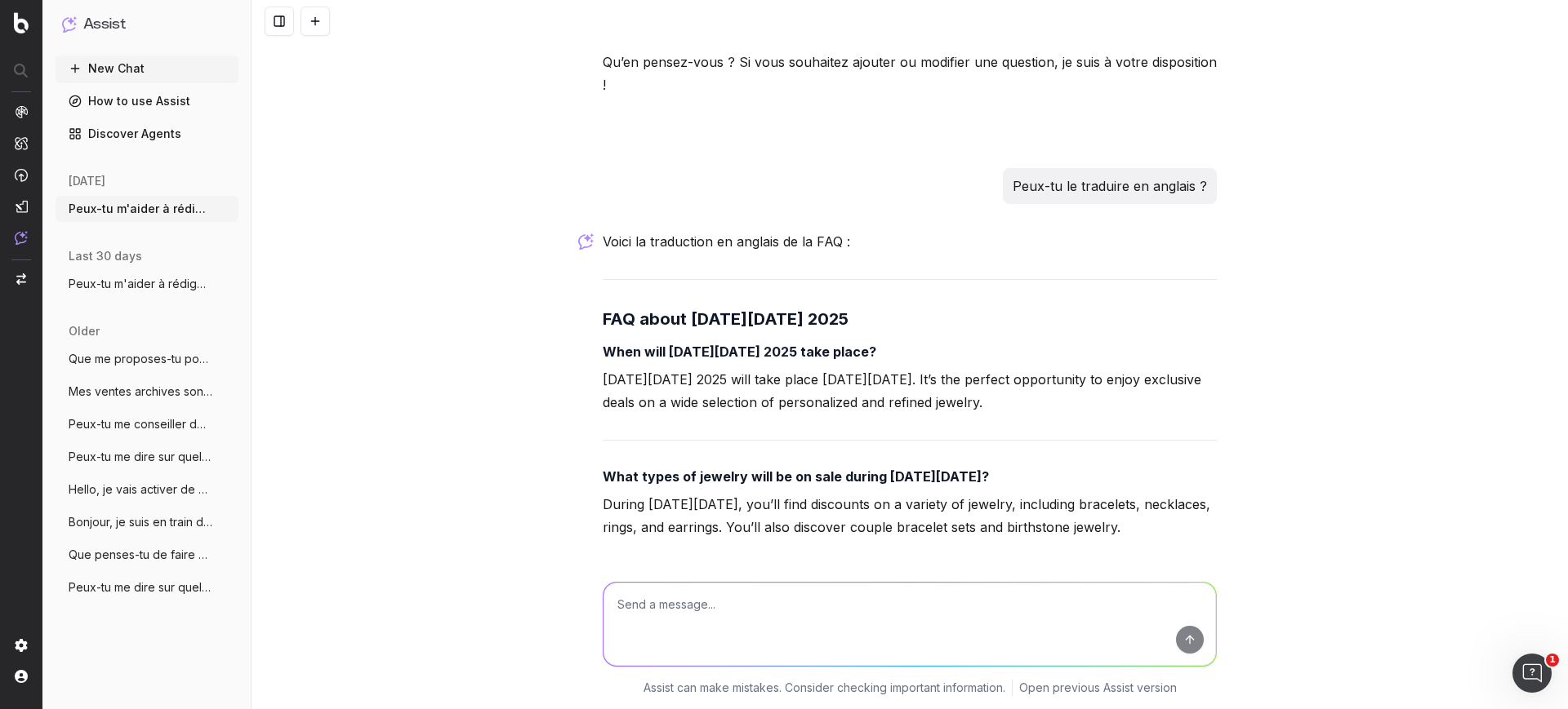
scroll to position [18507, 0]
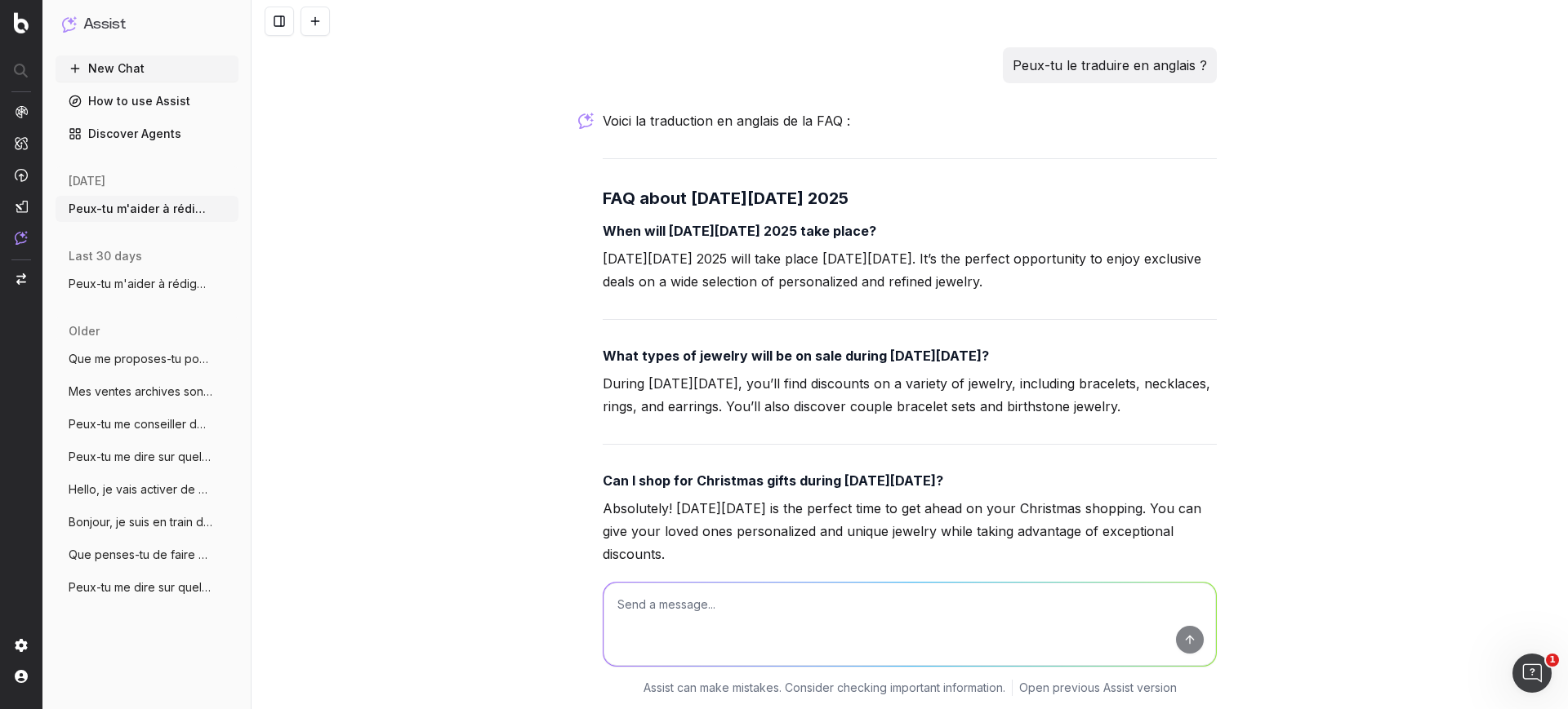
click at [651, 348] on strong "What types of jewelry will be on sale during Black Friday?" at bounding box center [796, 356] width 387 height 16
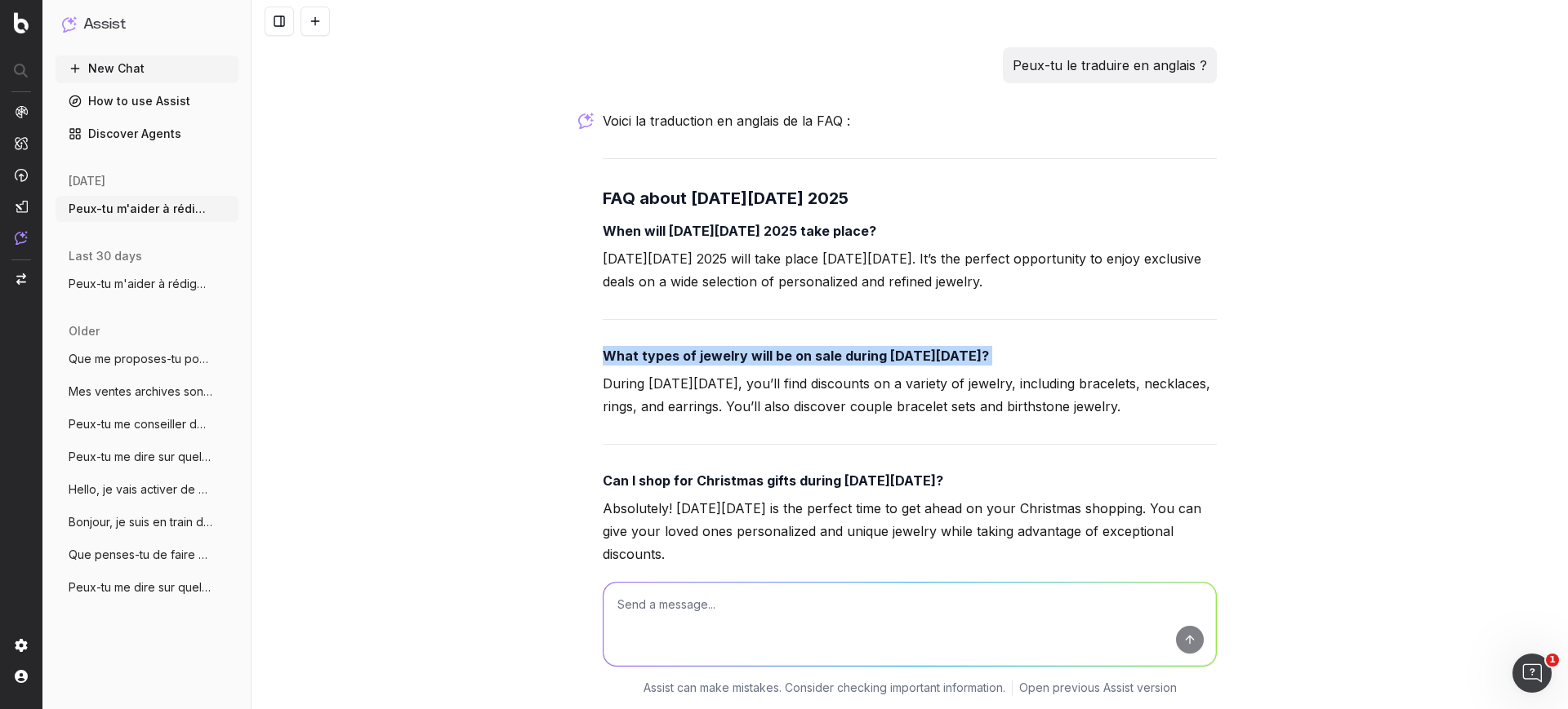
click at [651, 348] on strong "What types of jewelry will be on sale during Black Friday?" at bounding box center [796, 356] width 387 height 16
copy strong "What types of jewelry will be on sale during Black Friday?"
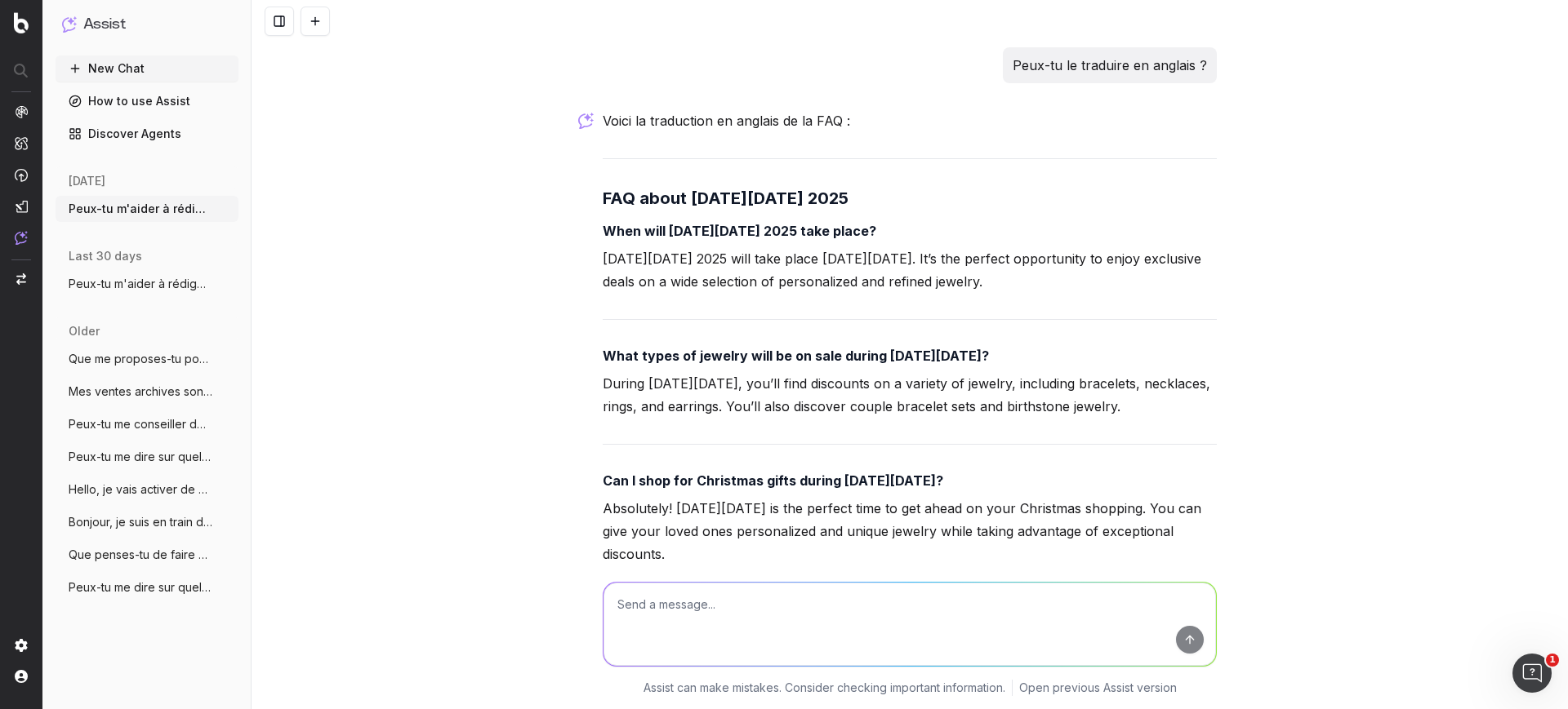
click at [650, 372] on p "During Black Friday, you’ll find discounts on a variety of jewelry, including b…" at bounding box center [909, 394] width 614 height 46
copy p "Black"
click at [644, 473] on strong "Can I shop for Christmas gifts during Black Friday?" at bounding box center [772, 481] width 341 height 16
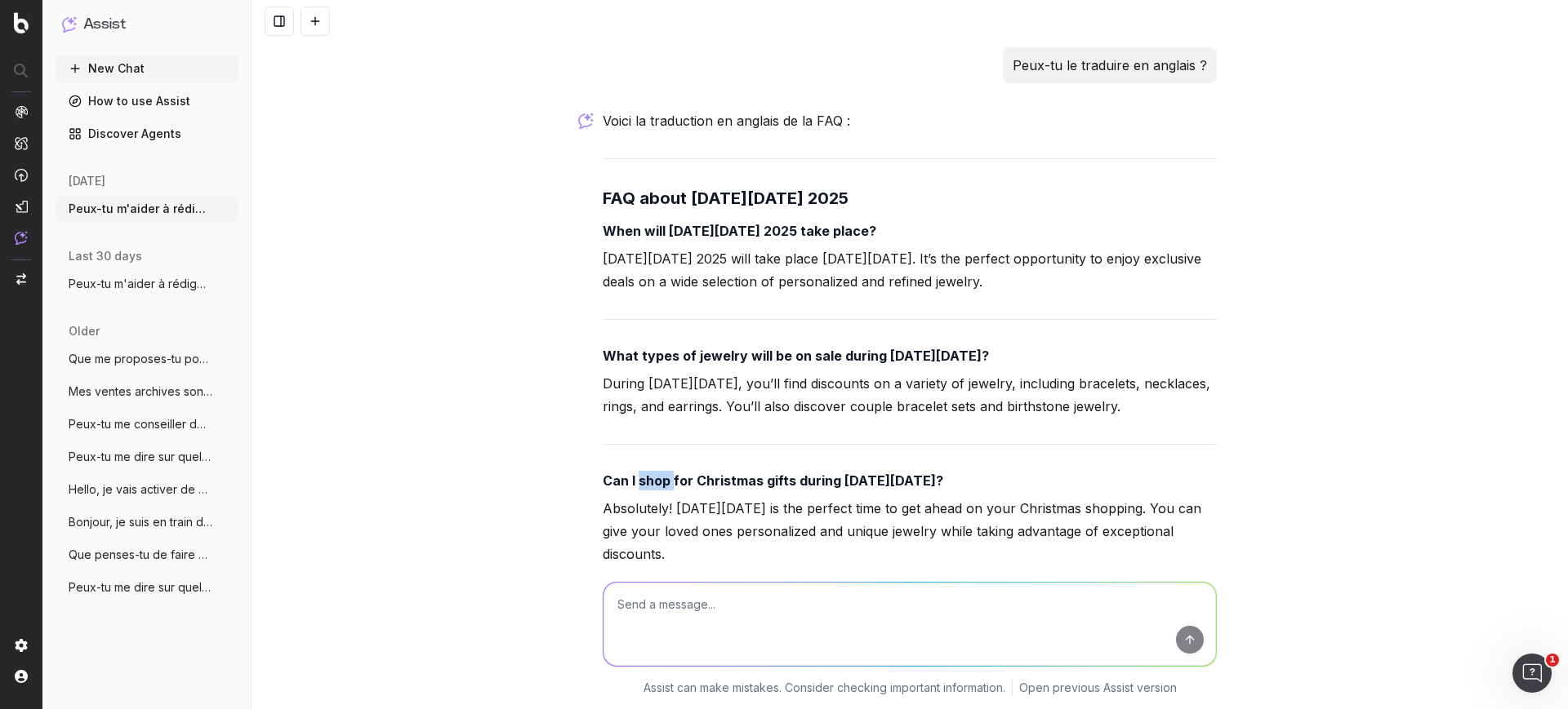
click at [644, 473] on strong "Can I shop for Christmas gifts during Black Friday?" at bounding box center [772, 481] width 341 height 16
copy strong "Can I shop for Christmas gifts during Black Friday?"
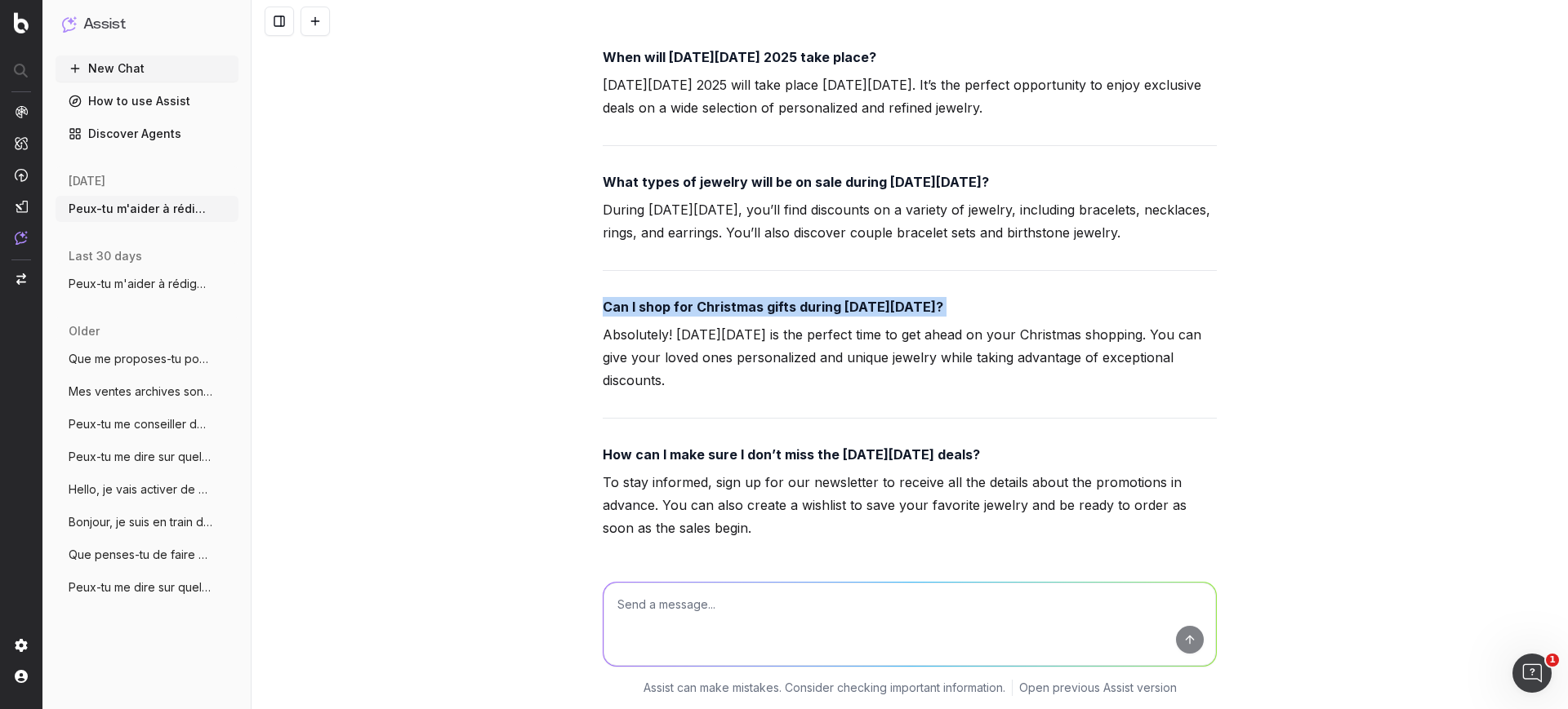
scroll to position [18711, 0]
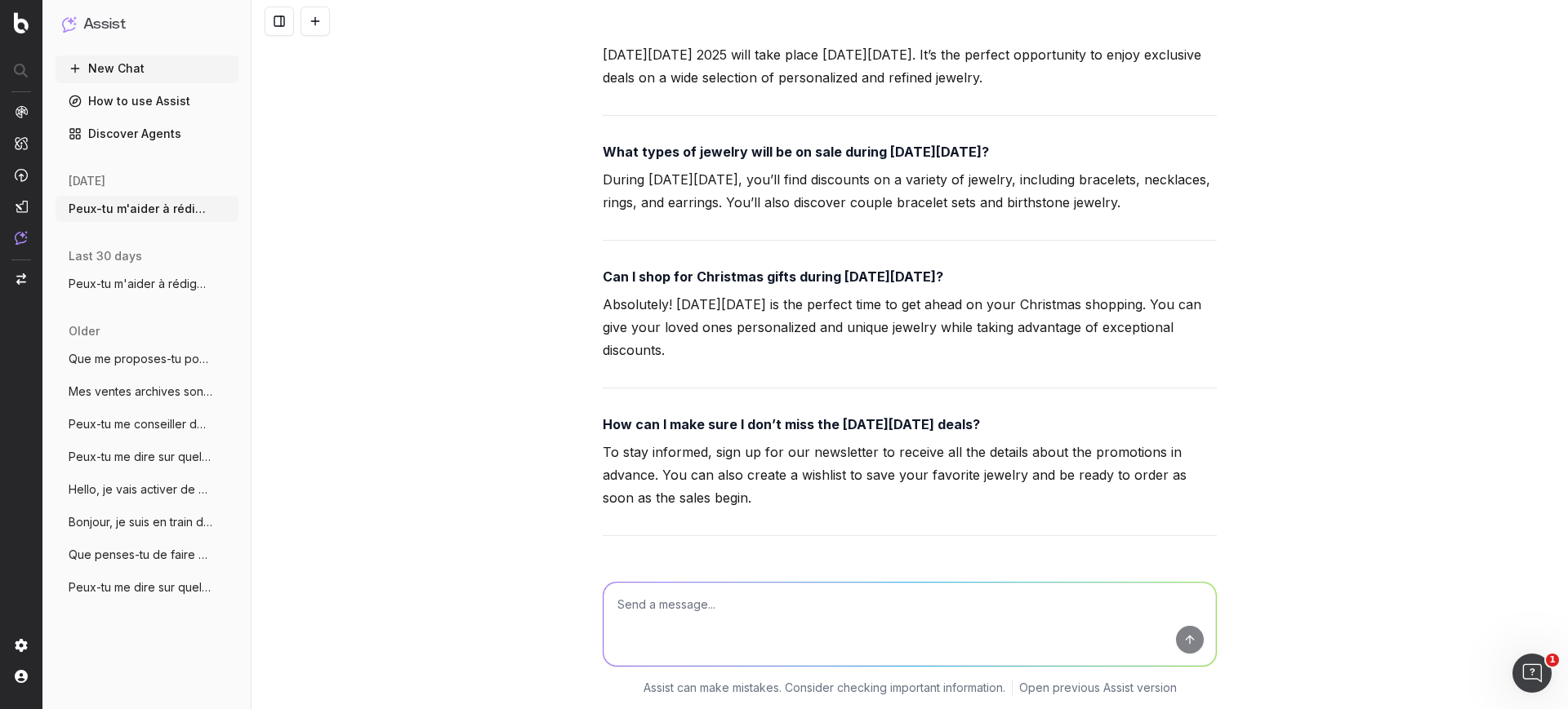
click at [692, 293] on p "Absolutely! Black Friday is the perfect time to get ahead on your Christmas sho…" at bounding box center [909, 327] width 614 height 68
click at [689, 416] on strong "How can I make sure I don’t miss the Black Friday deals?" at bounding box center [791, 424] width 378 height 16
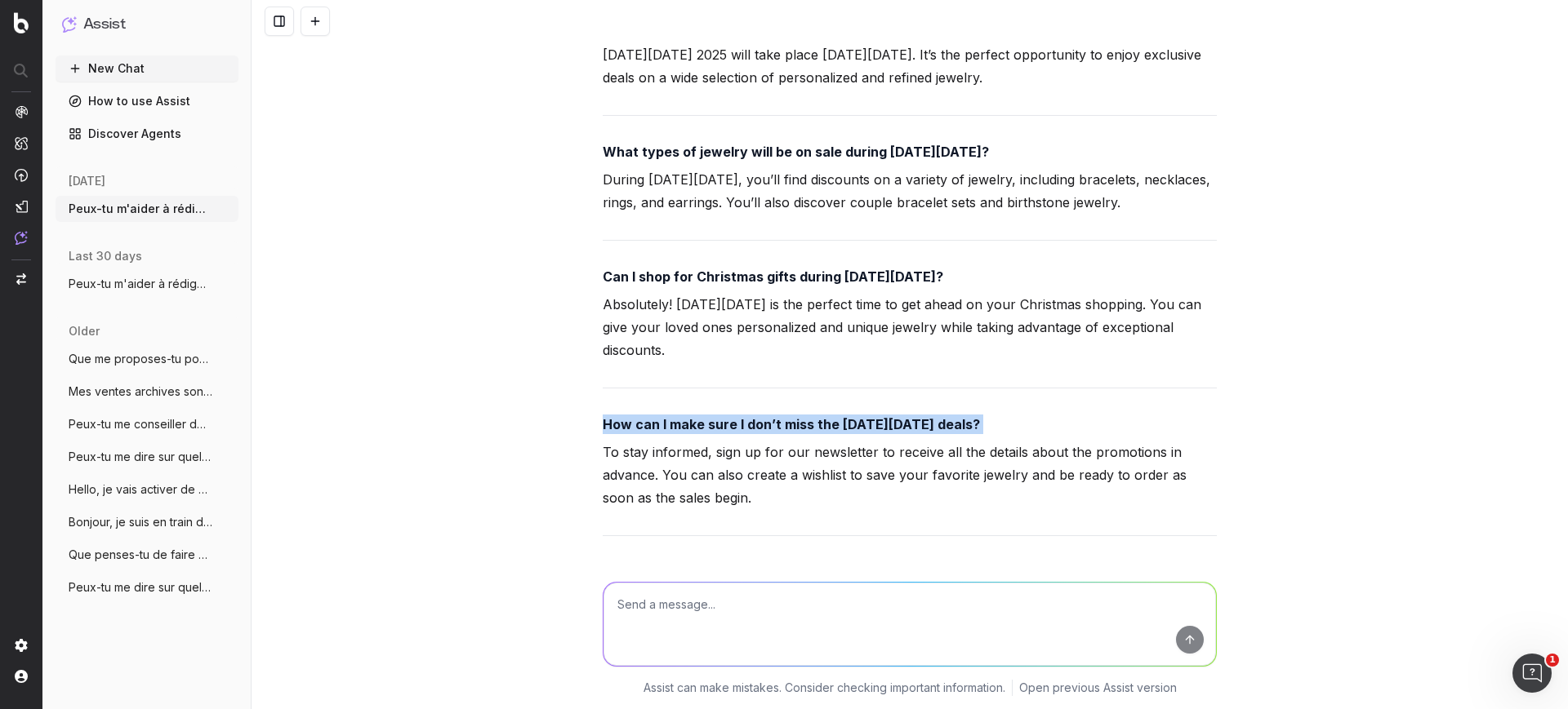
click at [689, 416] on strong "How can I make sure I don’t miss the Black Friday deals?" at bounding box center [791, 424] width 378 height 16
copy strong "How can I make sure I don’t miss the Black Friday deals?"
click at [666, 440] on p "To stay informed, sign up for our newsletter to receive all the details about t…" at bounding box center [909, 474] width 614 height 68
click at [667, 440] on p "To stay informed, sign up for our newsletter to receive all the details about t…" at bounding box center [909, 474] width 614 height 68
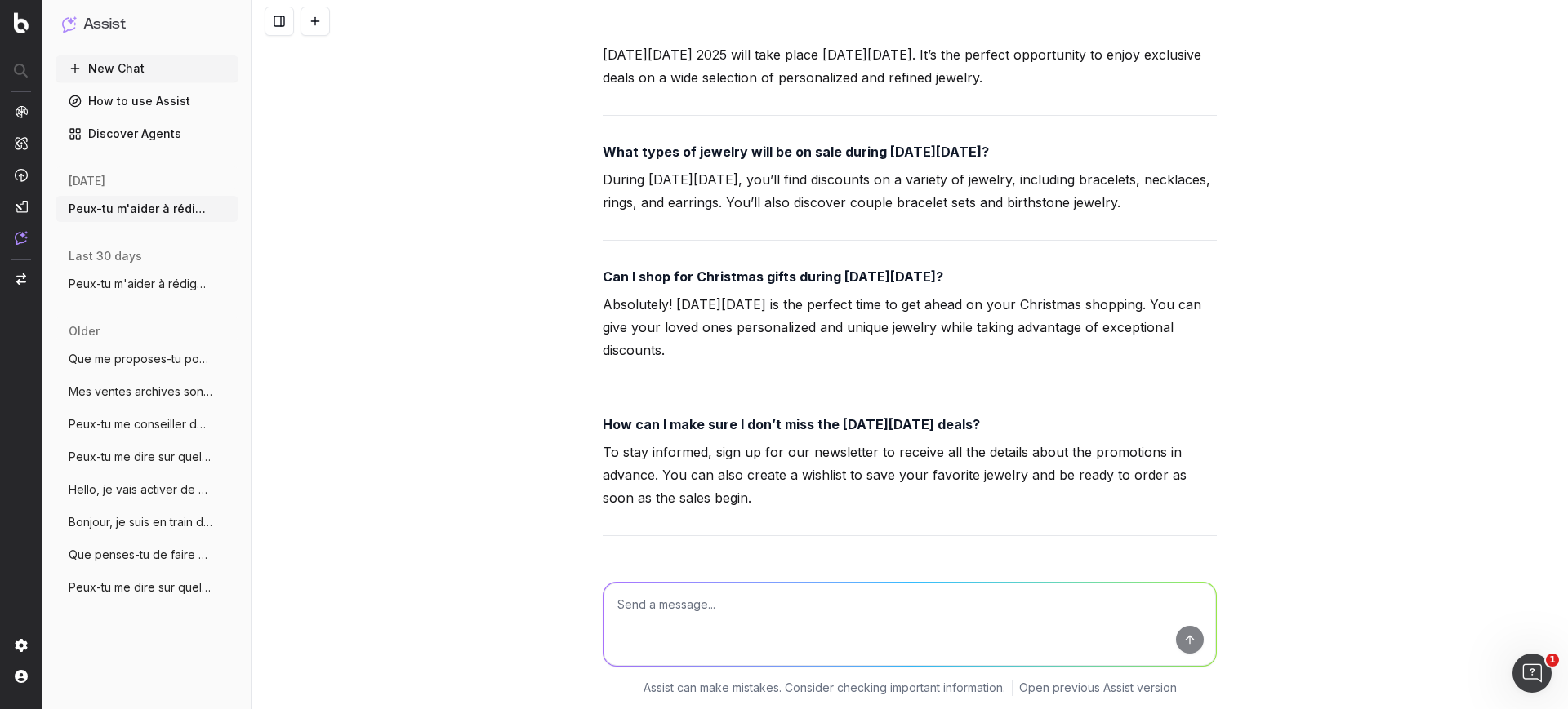
copy p "informed"
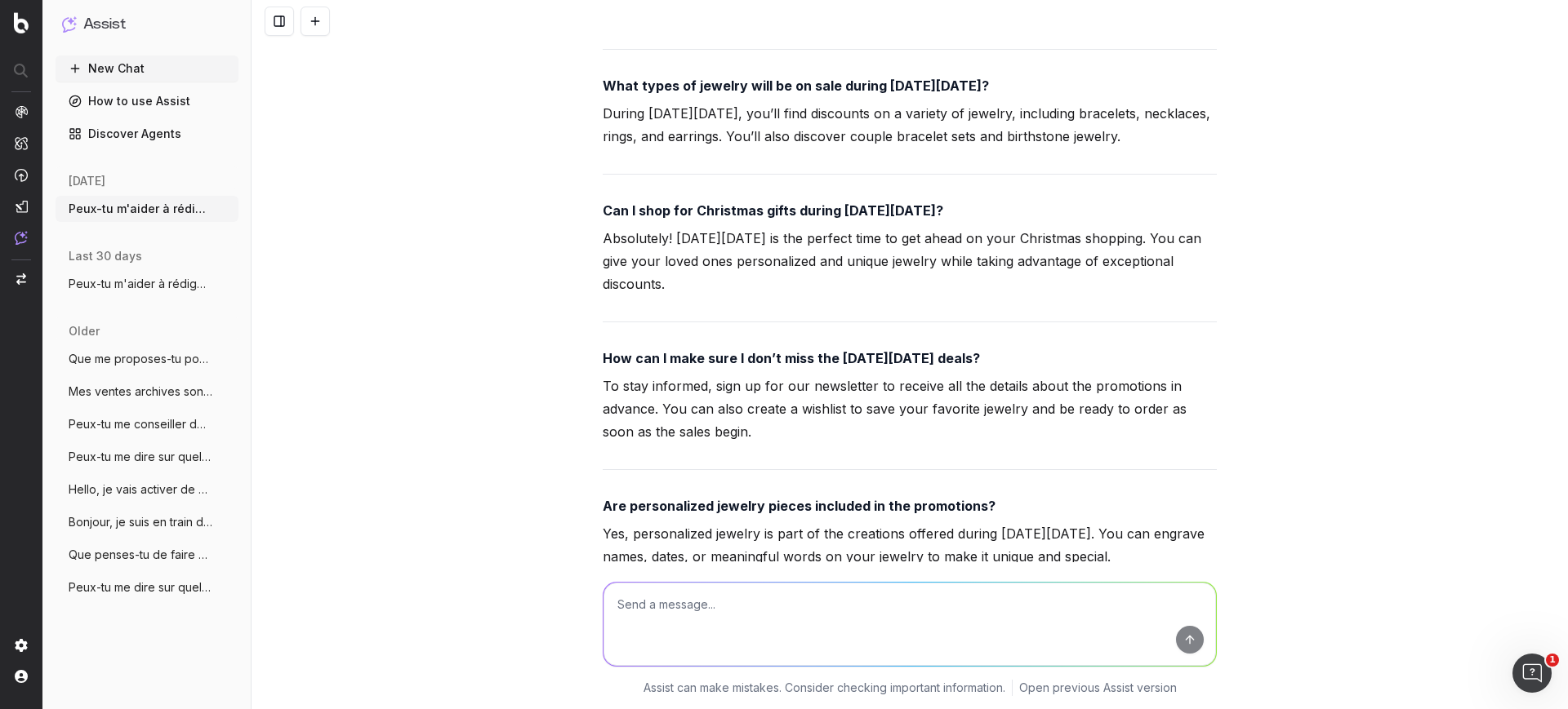
scroll to position [18813, 0]
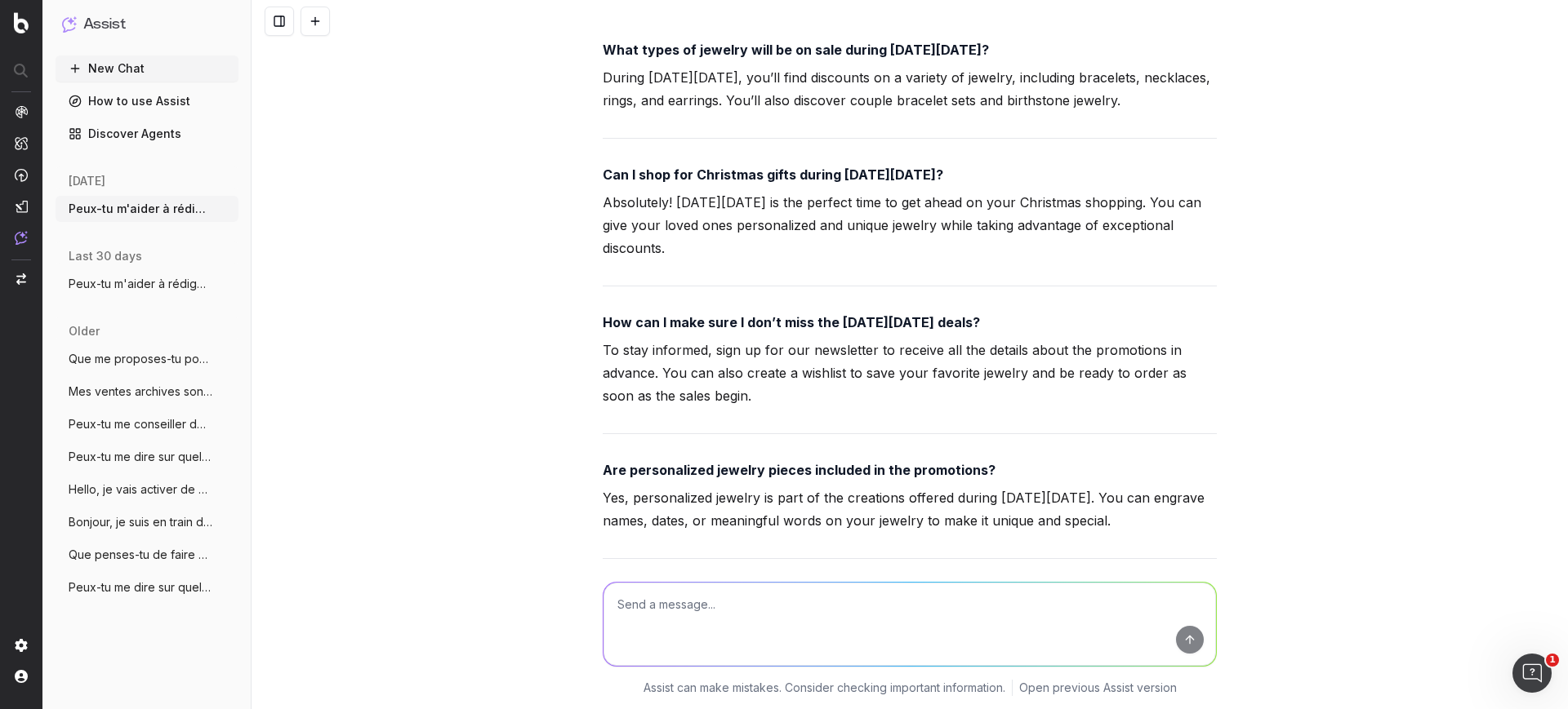
click at [671, 462] on strong "Are personalized jewelry pieces included in the promotions?" at bounding box center [798, 470] width 393 height 16
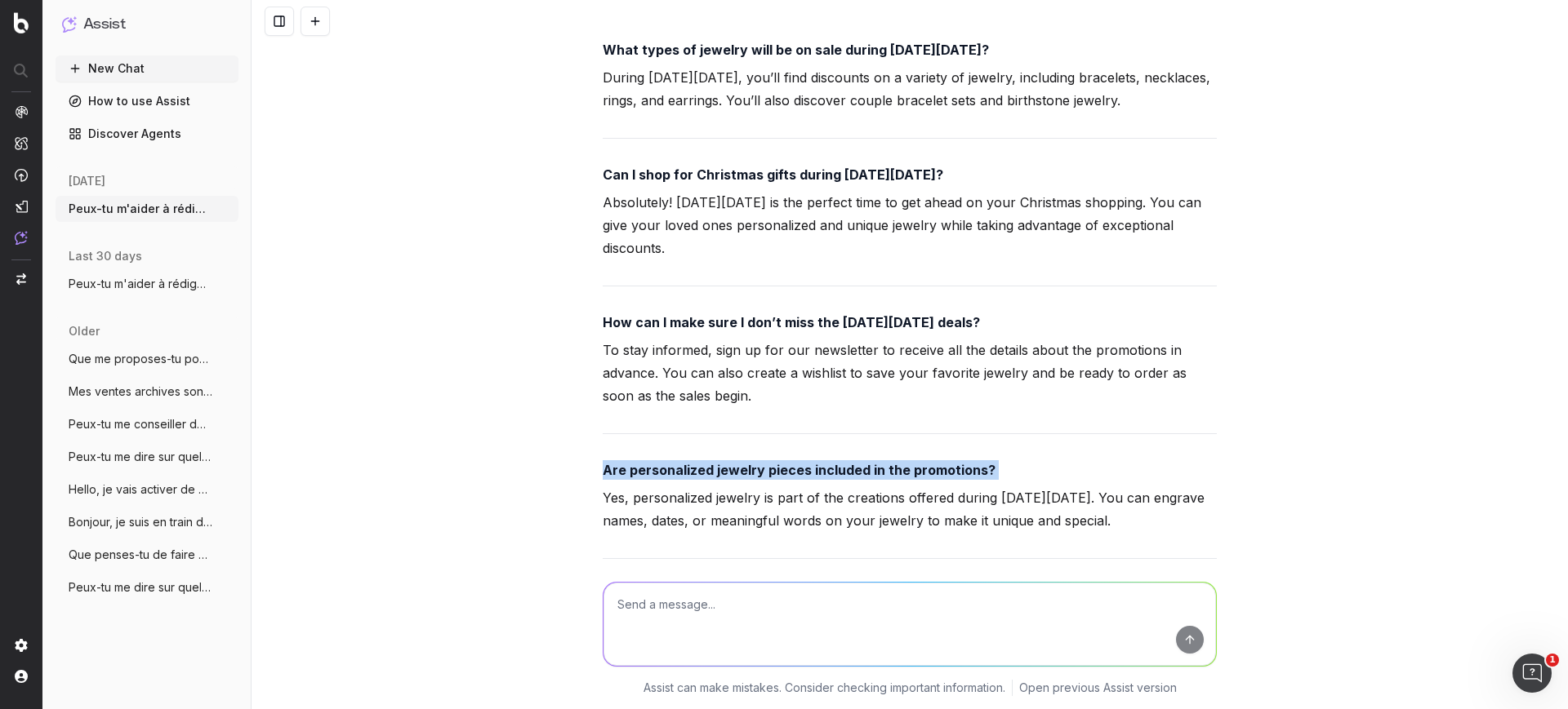
click at [671, 462] on strong "Are personalized jewelry pieces included in the promotions?" at bounding box center [798, 470] width 393 height 16
copy strong "Are personalized jewelry pieces included in the promotions?"
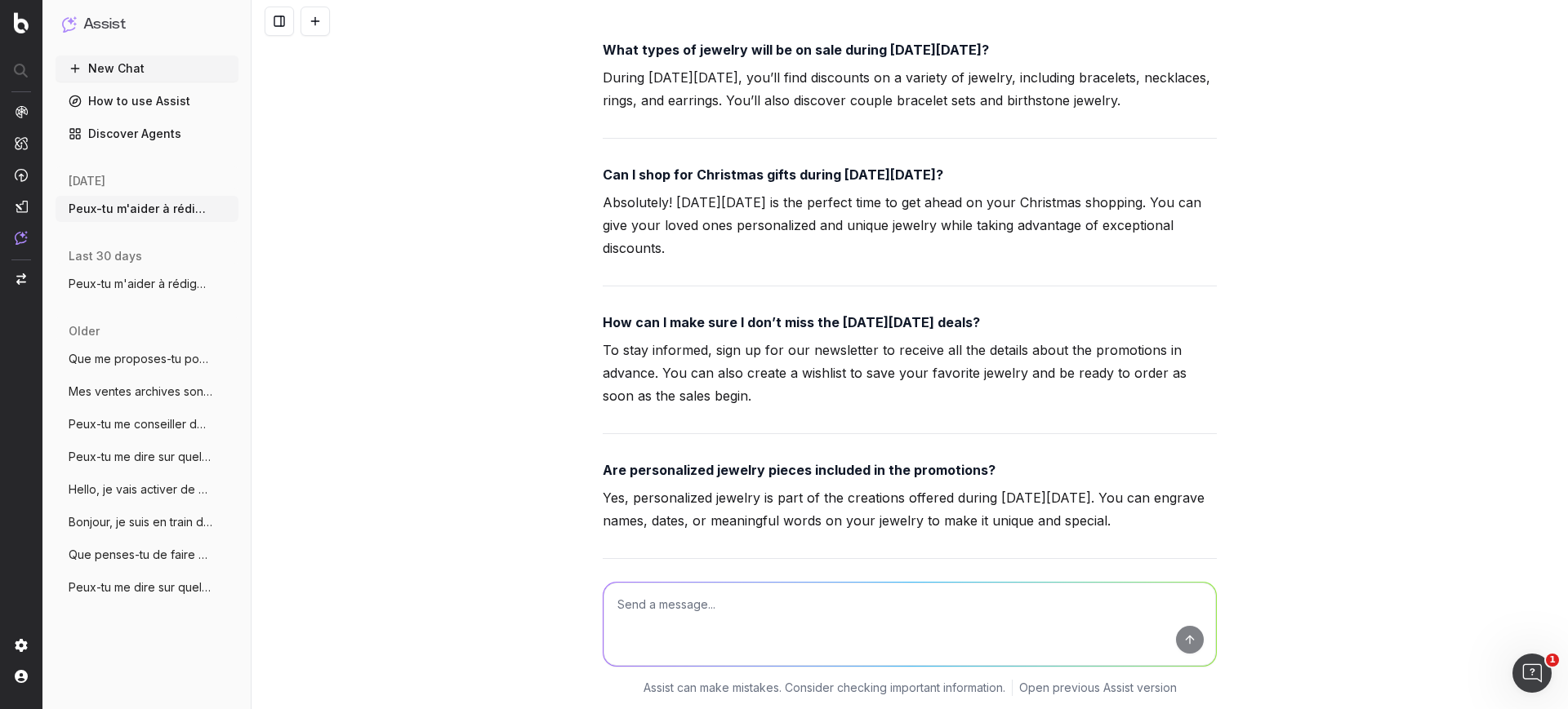
click at [693, 486] on p "Yes, personalized jewelry is part of the creations offered during Black Friday.…" at bounding box center [909, 509] width 614 height 46
copy p "or"
